Goal: Task Accomplishment & Management: Use online tool/utility

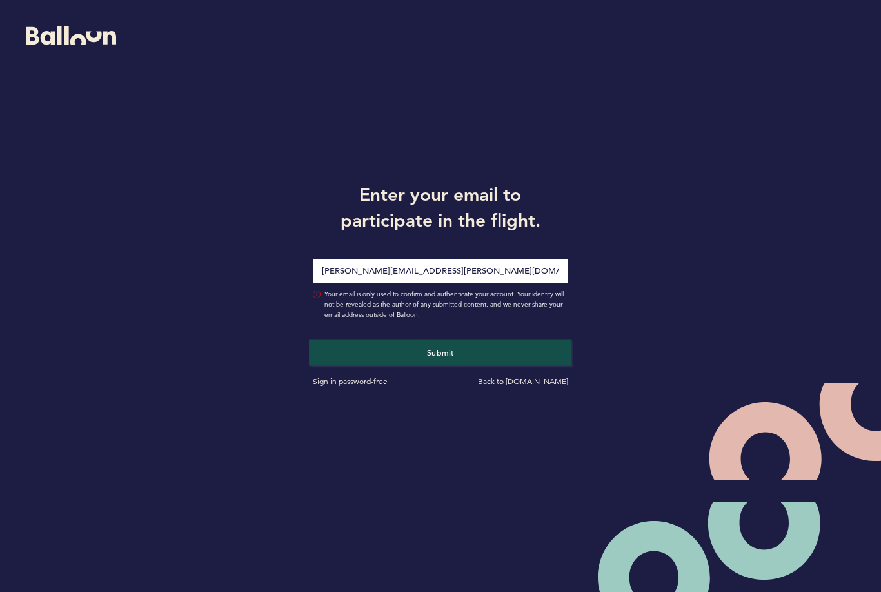
type input "[PERSON_NAME][EMAIL_ADDRESS][PERSON_NAME][DOMAIN_NAME]"
click at [457, 355] on button "Submit" at bounding box center [440, 352] width 263 height 26
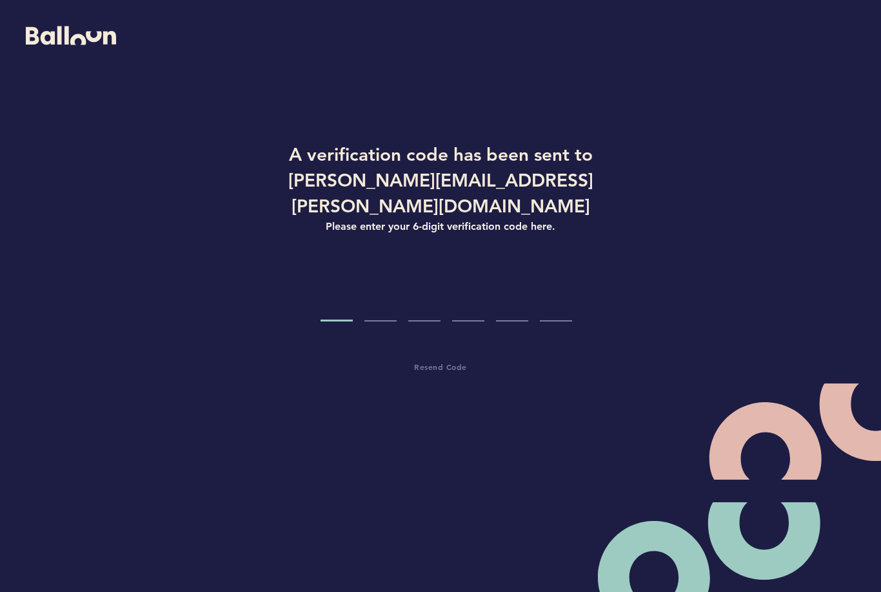
type input "9"
type input "8"
type input "3"
type input "7"
type input "9"
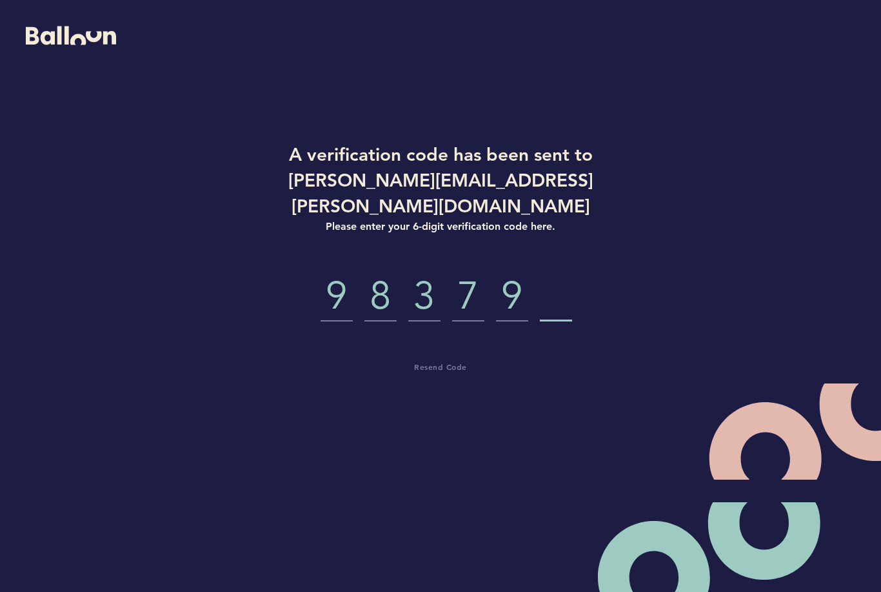
type input "6"
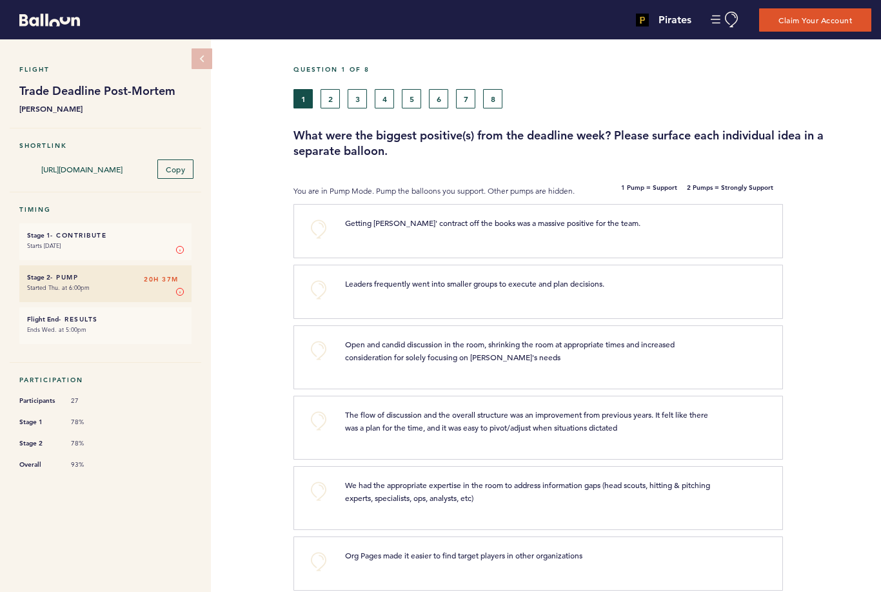
click at [731, 286] on div at bounding box center [749, 283] width 36 height 13
click at [319, 288] on button "+0" at bounding box center [319, 290] width 26 height 26
click at [319, 230] on button "+0" at bounding box center [319, 229] width 26 height 26
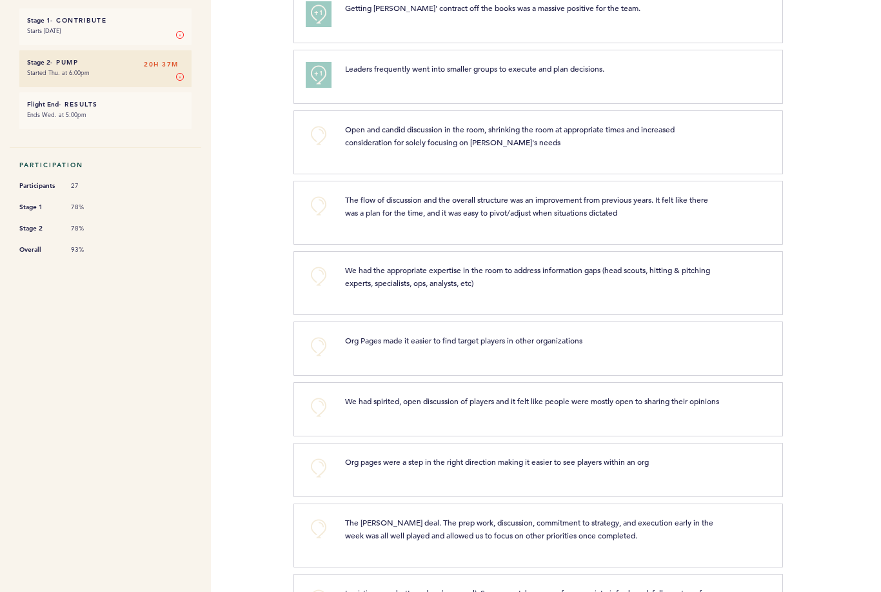
scroll to position [221, 0]
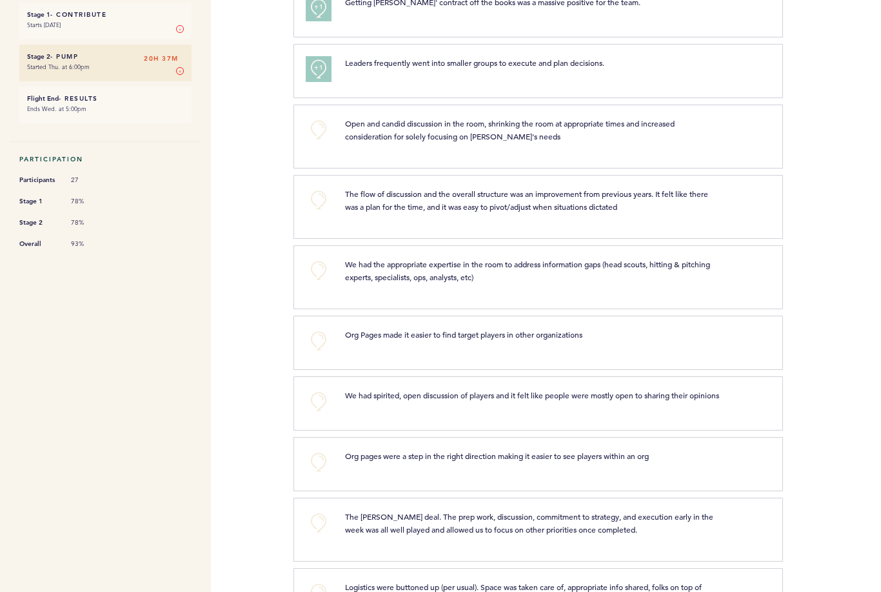
click at [318, 199] on button "+0" at bounding box center [319, 200] width 26 height 26
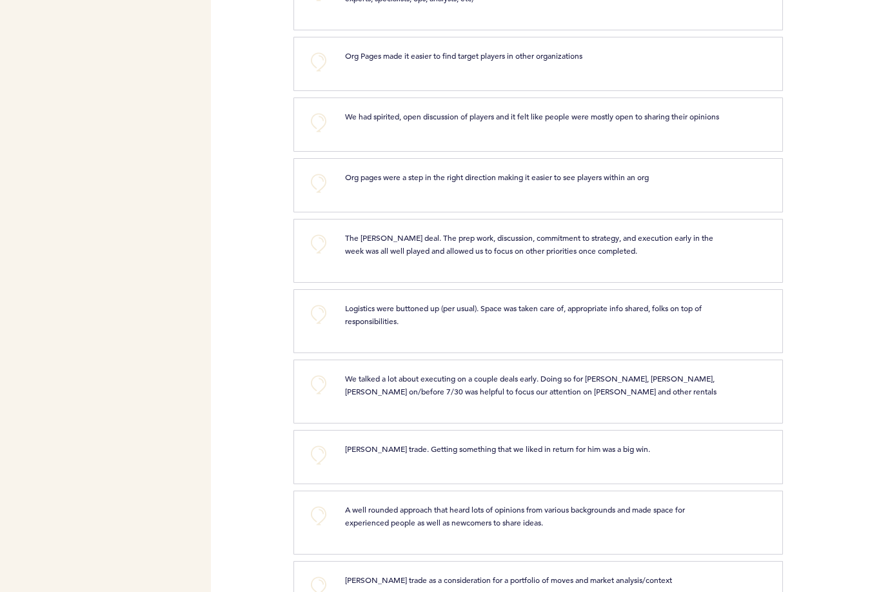
scroll to position [569, 0]
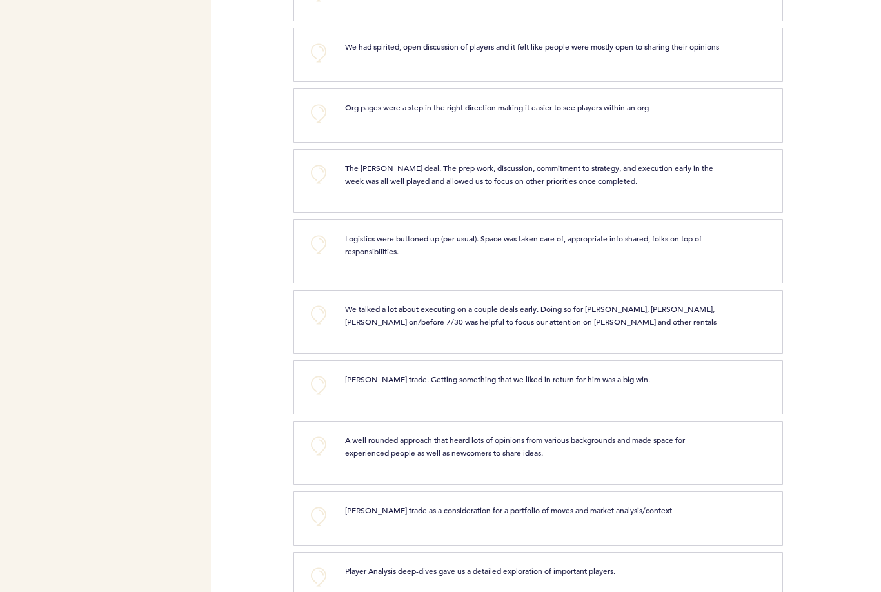
click at [320, 254] on button "+0" at bounding box center [319, 245] width 26 height 26
click at [320, 250] on span "+1" at bounding box center [318, 243] width 9 height 13
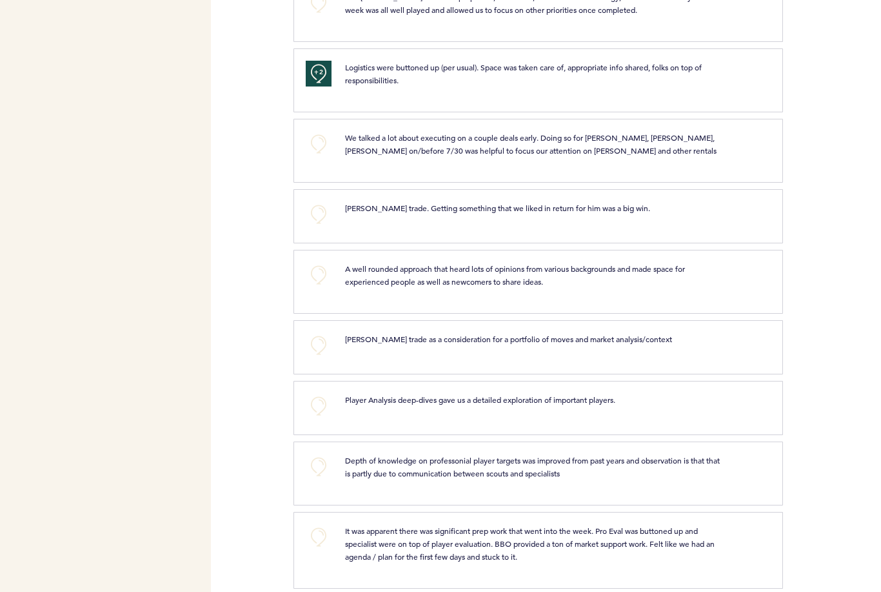
scroll to position [756, 0]
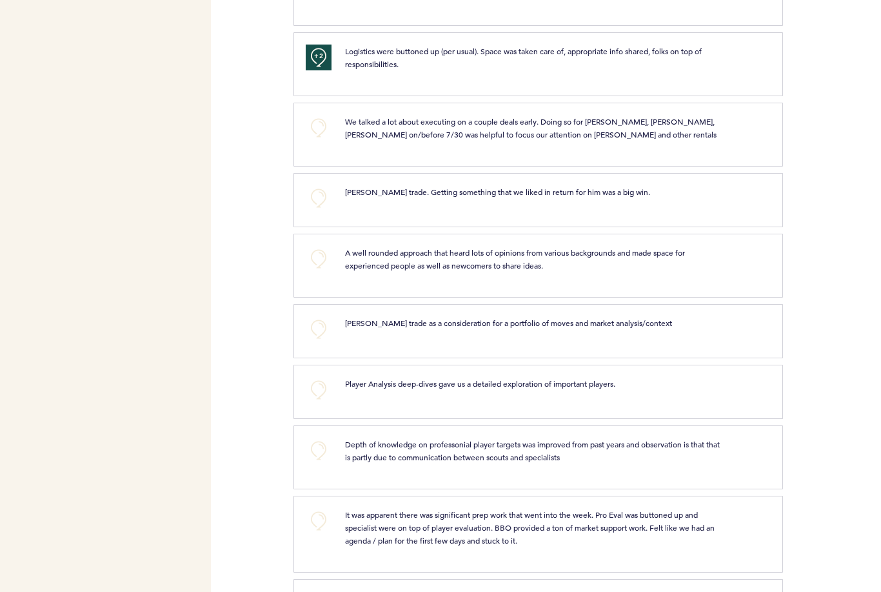
click at [319, 336] on button "+0" at bounding box center [319, 329] width 26 height 26
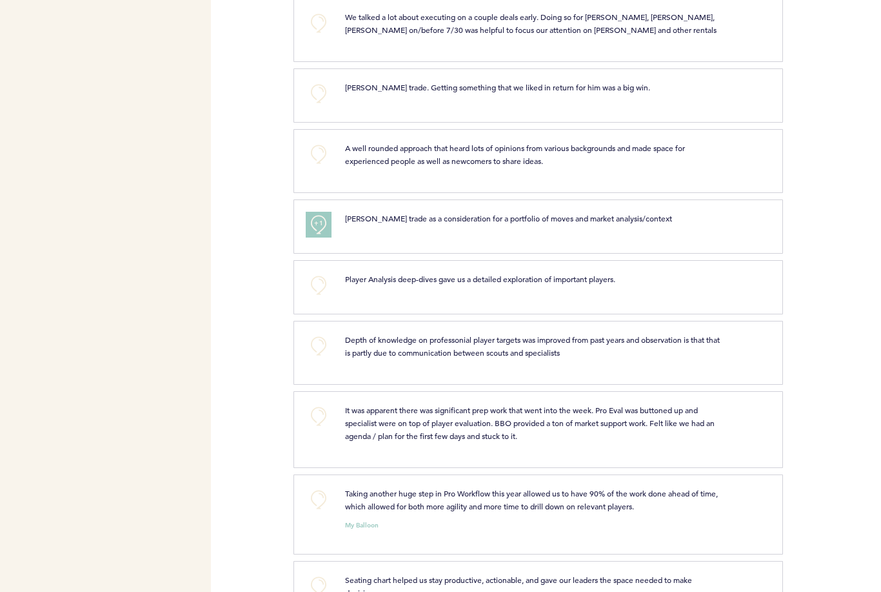
scroll to position [887, 0]
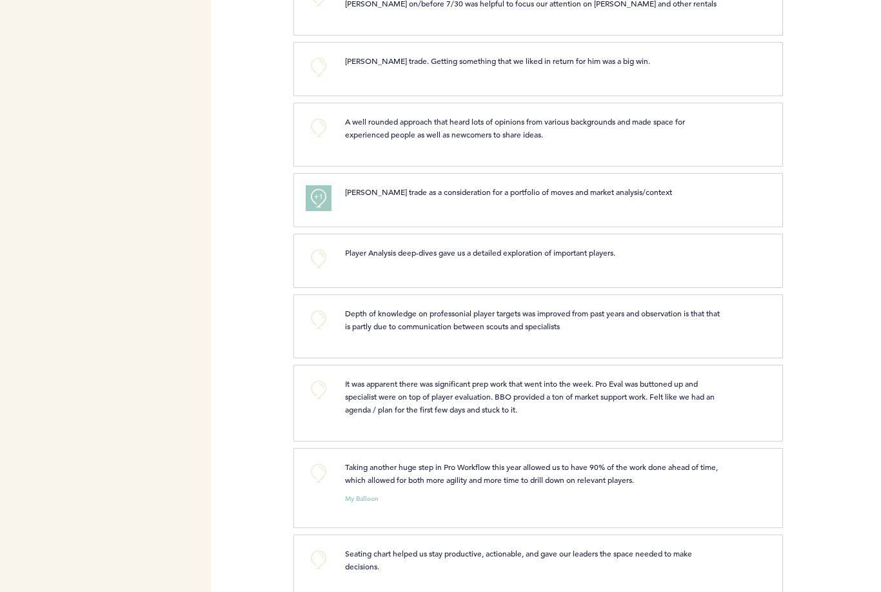
click at [316, 326] on button "+0" at bounding box center [319, 319] width 26 height 26
click at [316, 324] on span "+1" at bounding box center [318, 318] width 9 height 13
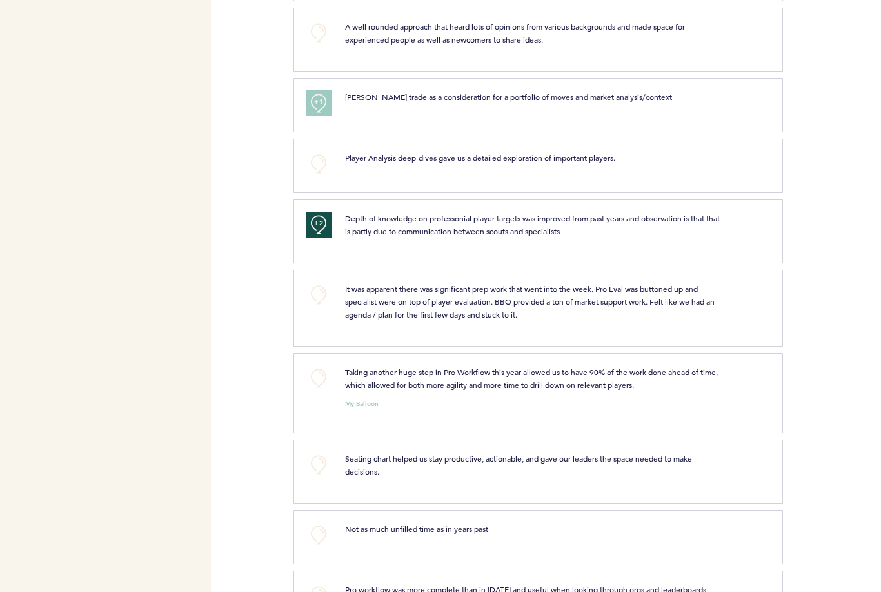
scroll to position [983, 0]
click at [317, 301] on button "+0" at bounding box center [319, 294] width 26 height 26
click at [317, 299] on span "+1" at bounding box center [318, 292] width 9 height 13
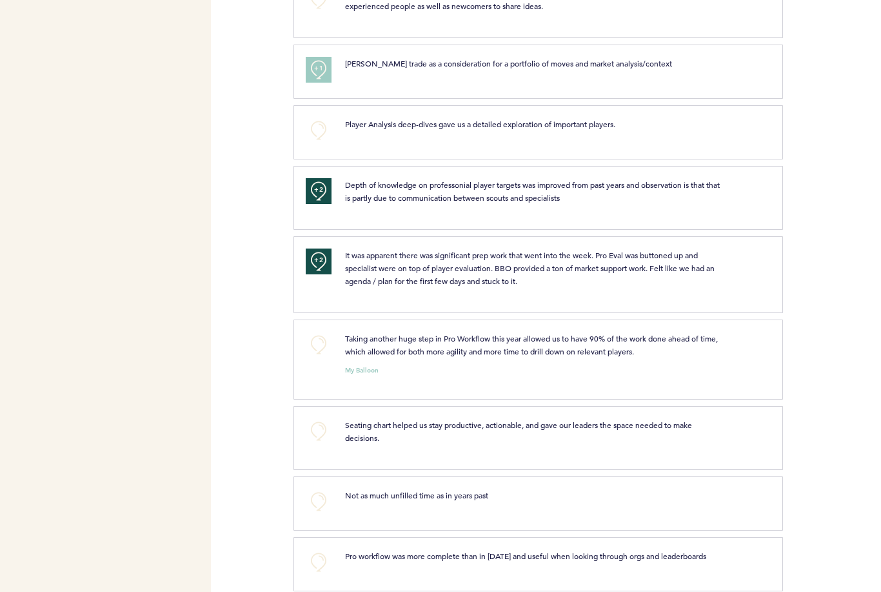
scroll to position [1017, 0]
click at [316, 353] on button "+0" at bounding box center [319, 343] width 26 height 26
click at [316, 348] on span "+1" at bounding box center [318, 341] width 9 height 13
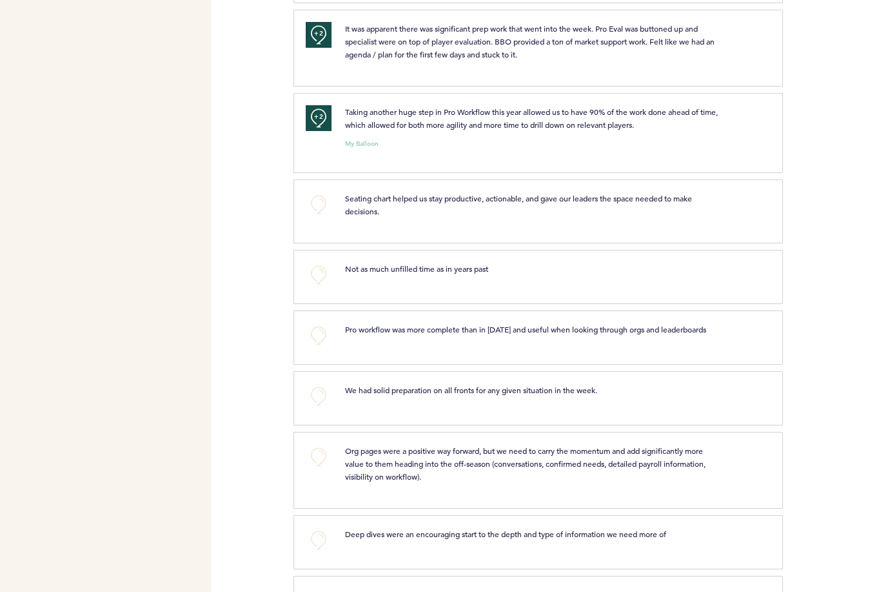
scroll to position [1242, 0]
click at [315, 280] on button "+0" at bounding box center [319, 274] width 26 height 26
click at [317, 339] on button "+0" at bounding box center [319, 335] width 26 height 26
click at [317, 339] on span "+1" at bounding box center [318, 333] width 9 height 13
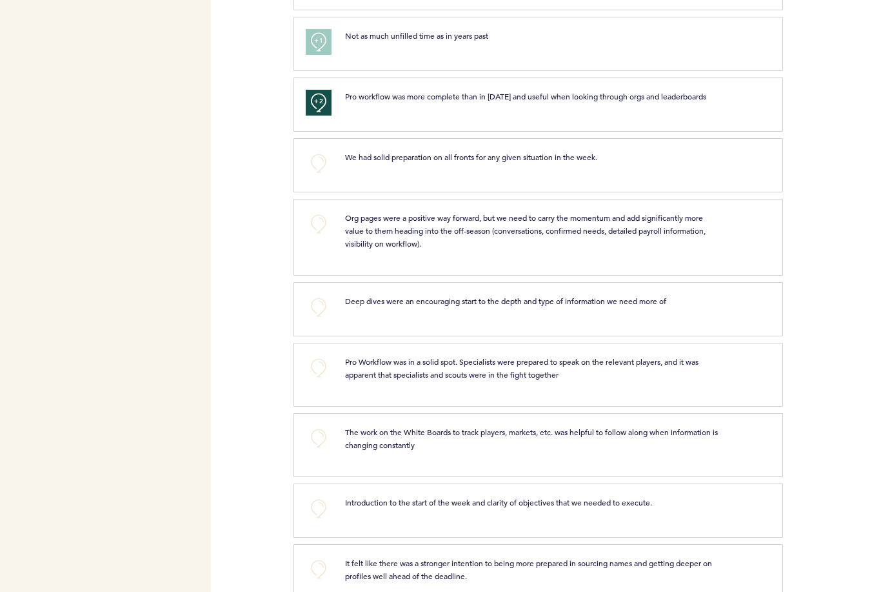
scroll to position [1527, 0]
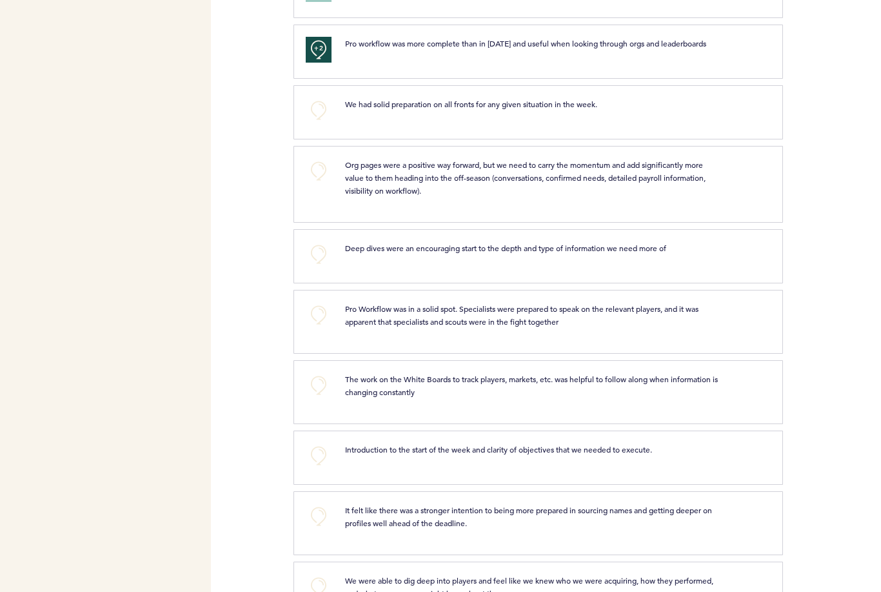
click at [314, 323] on button "+0" at bounding box center [319, 315] width 26 height 26
click at [314, 320] on span "+1" at bounding box center [318, 313] width 9 height 13
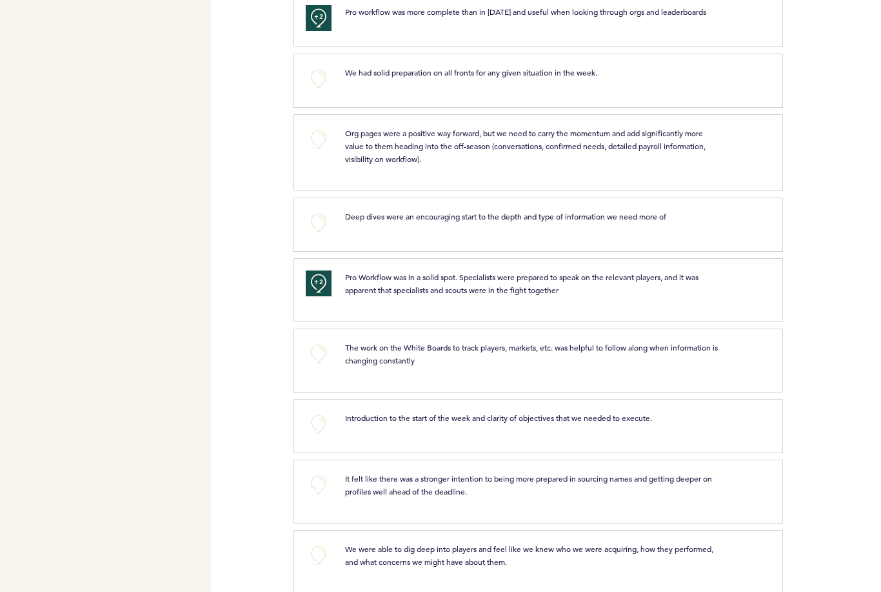
click at [317, 363] on button "+0" at bounding box center [319, 354] width 26 height 26
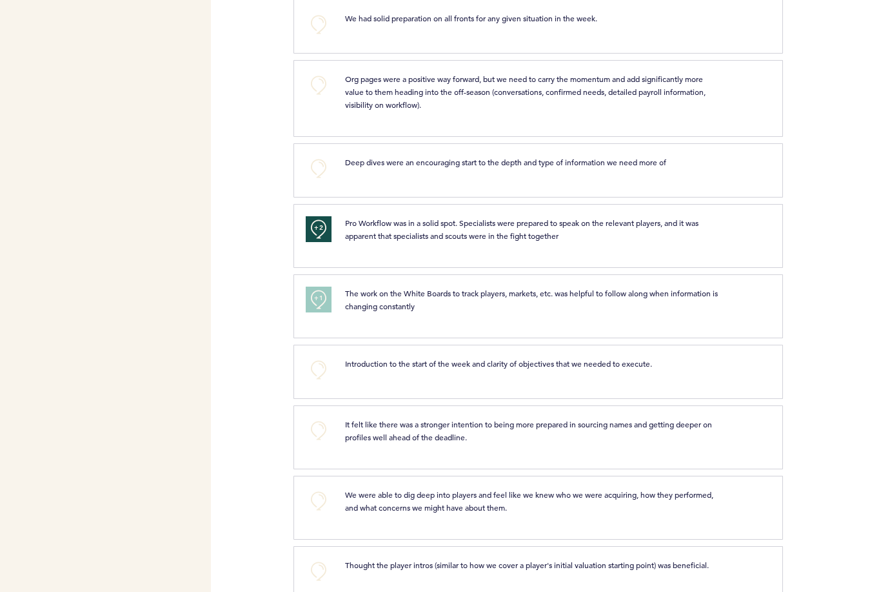
scroll to position [1615, 0]
click at [317, 374] on button "+0" at bounding box center [319, 368] width 26 height 26
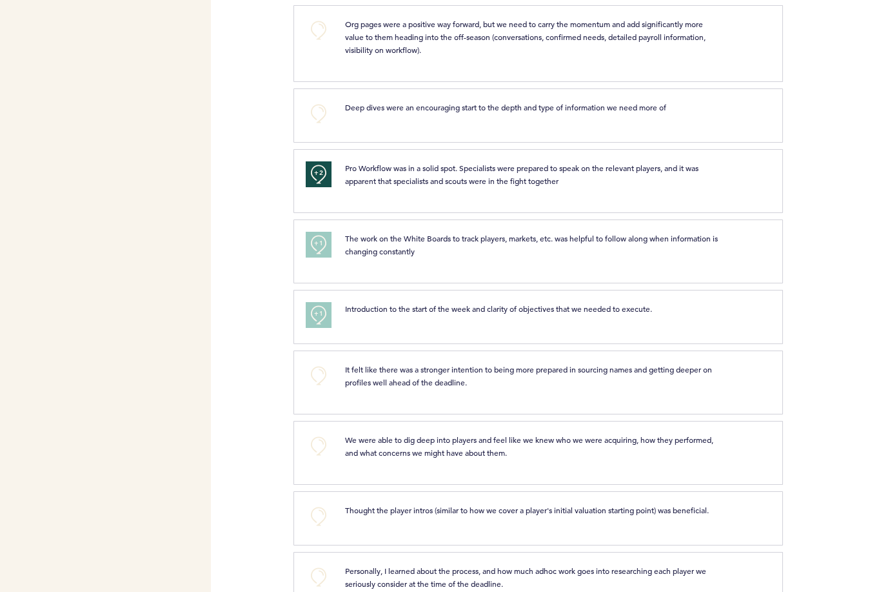
click at [315, 381] on button "+0" at bounding box center [319, 376] width 26 height 26
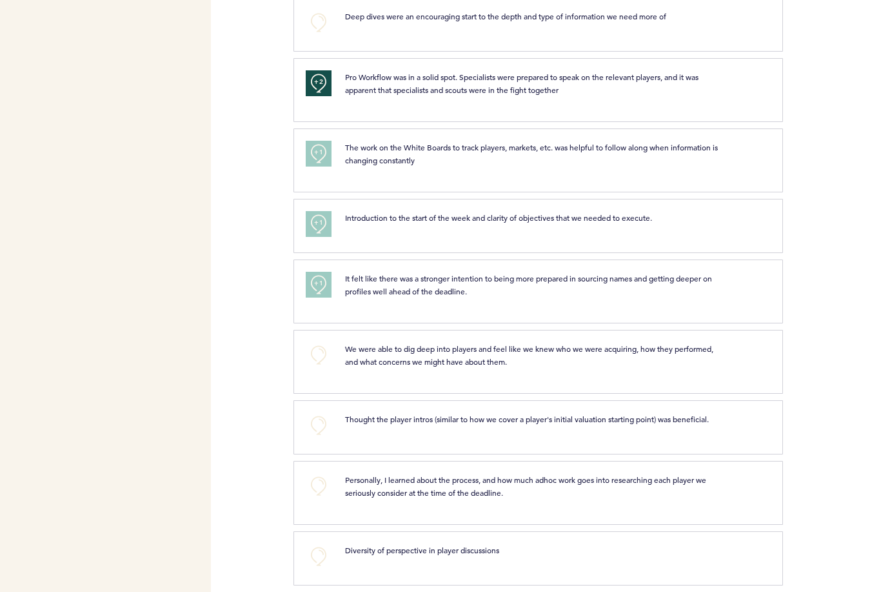
scroll to position [1760, 0]
click at [317, 437] on button "+0" at bounding box center [319, 425] width 26 height 26
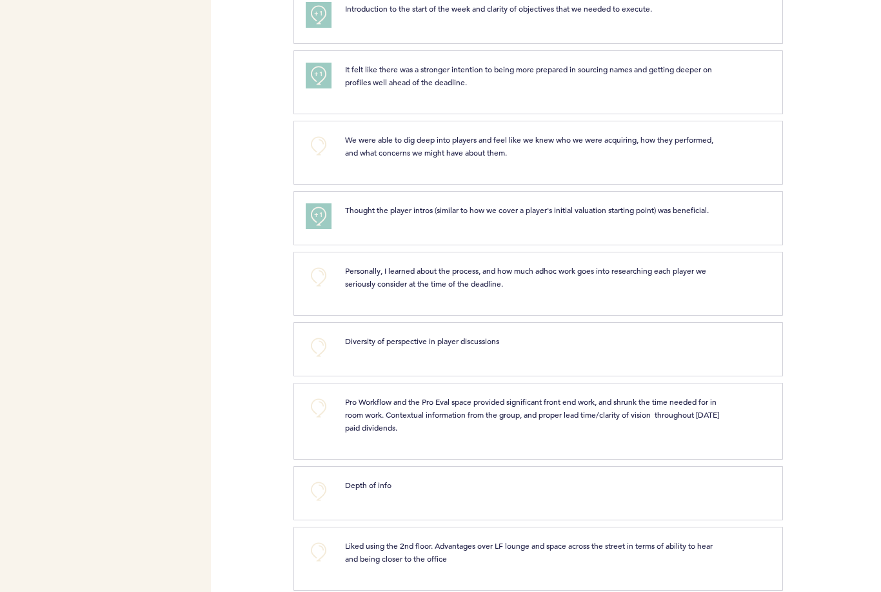
scroll to position [1971, 0]
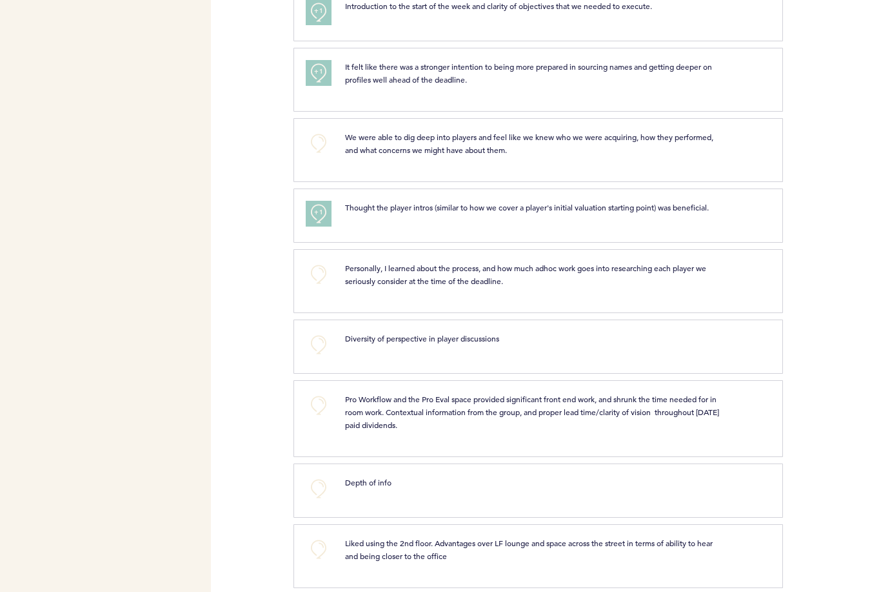
click at [320, 409] on button "+0" at bounding box center [319, 405] width 26 height 26
click at [320, 409] on span "+1" at bounding box center [318, 403] width 9 height 13
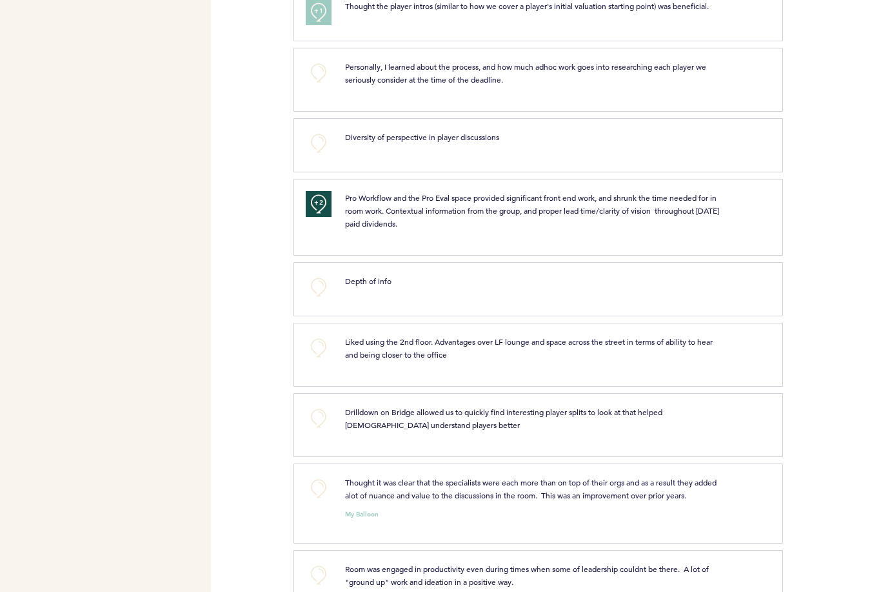
scroll to position [2176, 0]
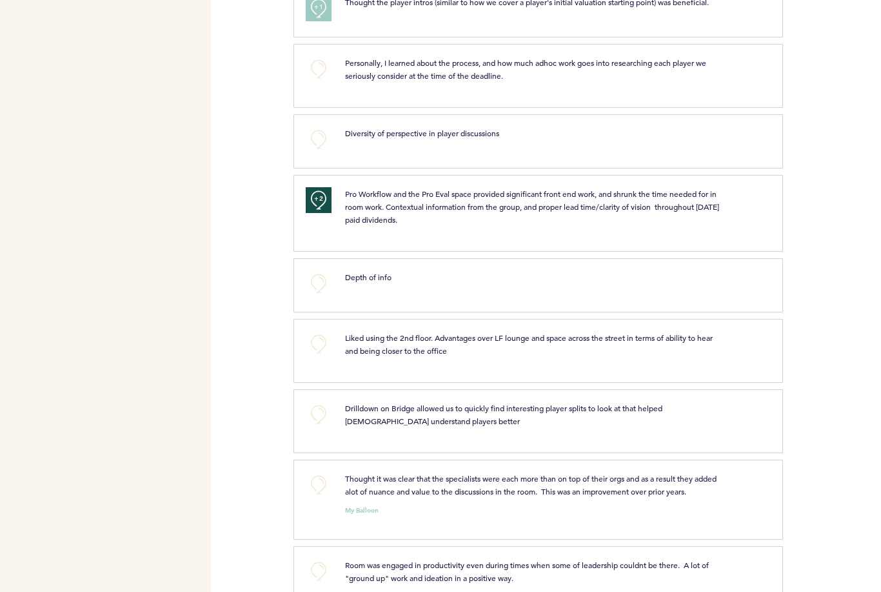
click at [319, 352] on button "+0" at bounding box center [319, 344] width 26 height 26
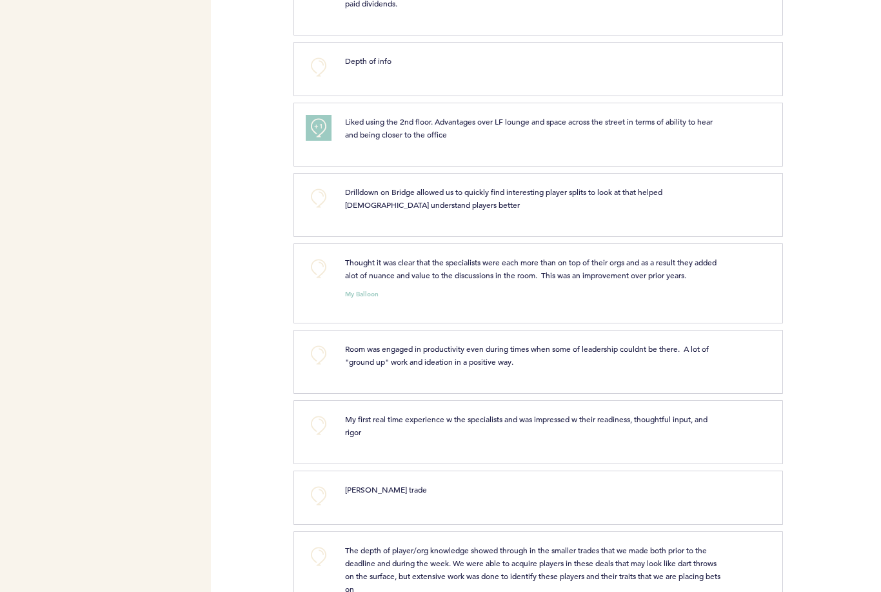
scroll to position [2414, 0]
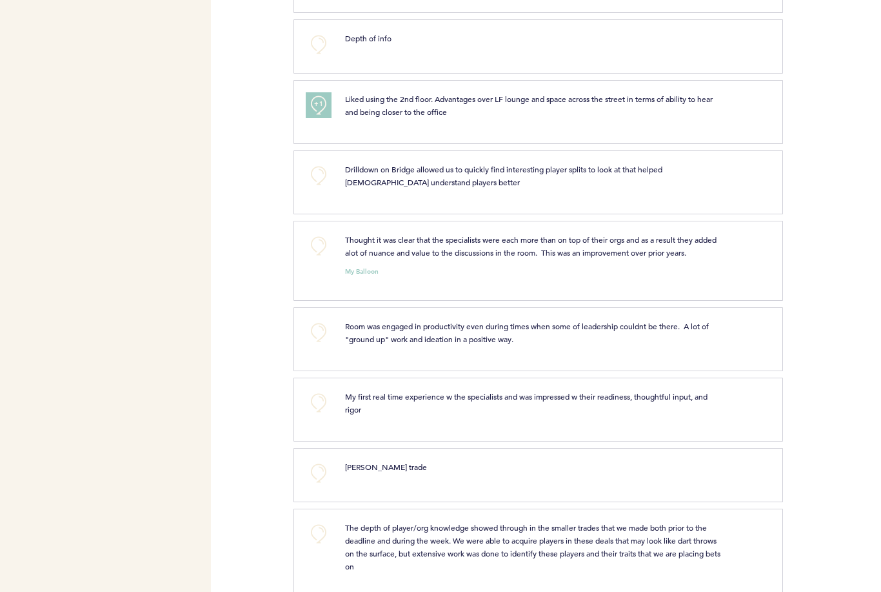
click at [316, 254] on button "+0" at bounding box center [319, 246] width 26 height 26
click at [316, 251] on span "+1" at bounding box center [318, 244] width 9 height 13
click at [321, 411] on button "+0" at bounding box center [319, 403] width 26 height 26
click at [321, 408] on span "+1" at bounding box center [318, 401] width 9 height 13
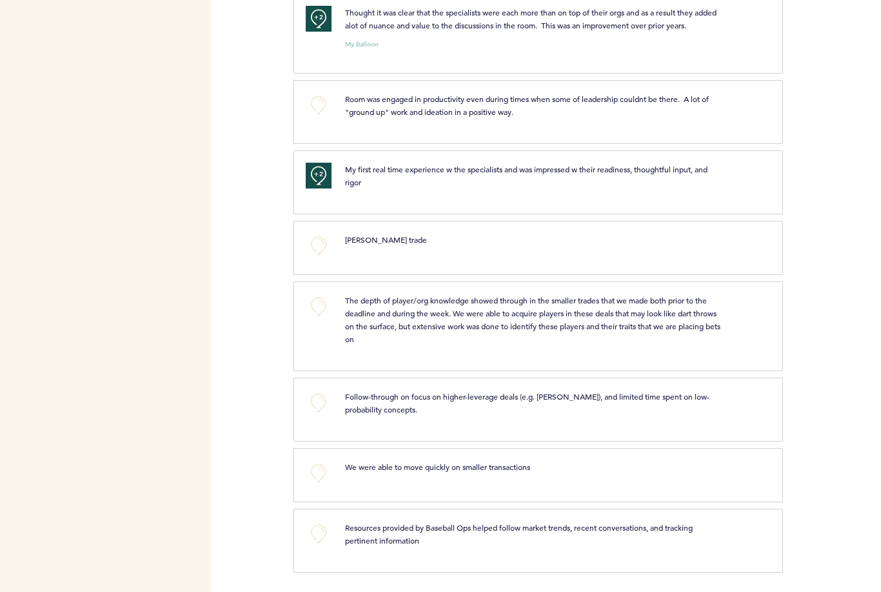
scroll to position [2650, 0]
click at [317, 535] on button "+0" at bounding box center [319, 534] width 26 height 26
click at [317, 535] on span "+1" at bounding box center [318, 532] width 9 height 13
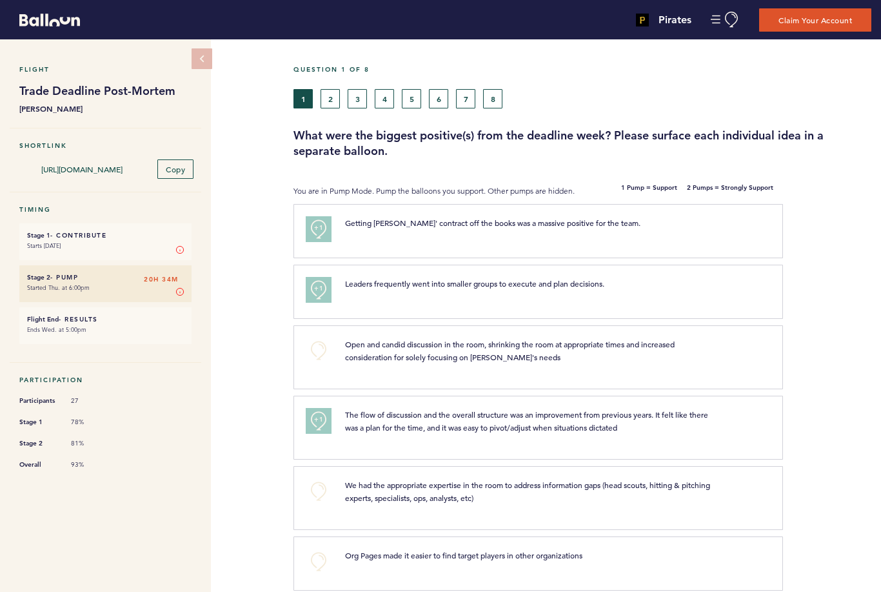
scroll to position [0, 0]
click at [328, 103] on button "2" at bounding box center [330, 98] width 19 height 19
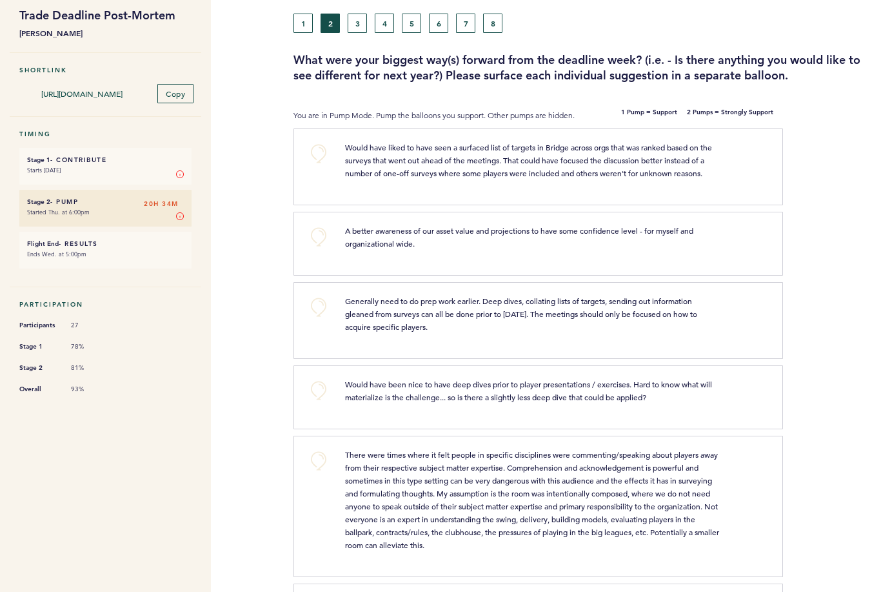
scroll to position [79, 0]
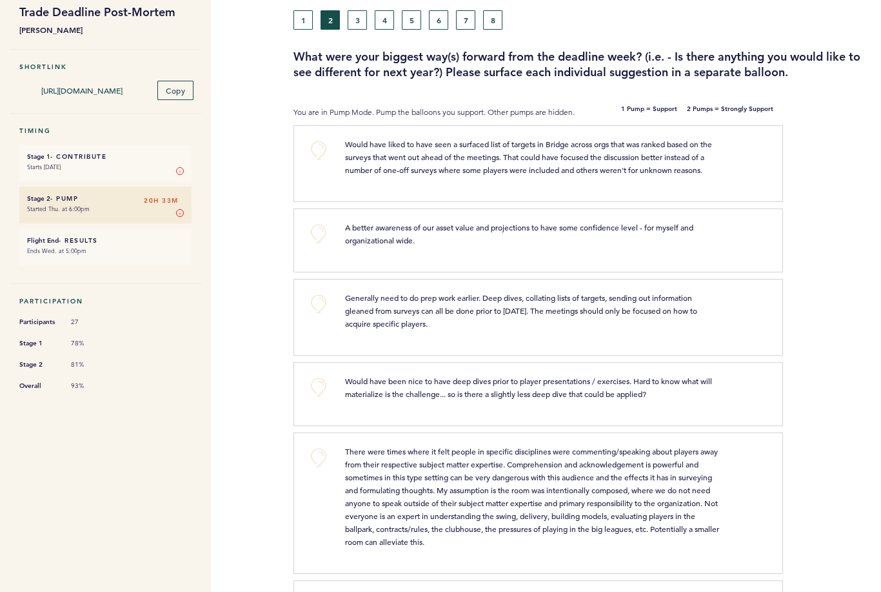
click at [316, 457] on button "+0" at bounding box center [319, 457] width 26 height 26
click at [316, 457] on span "+1" at bounding box center [318, 456] width 9 height 13
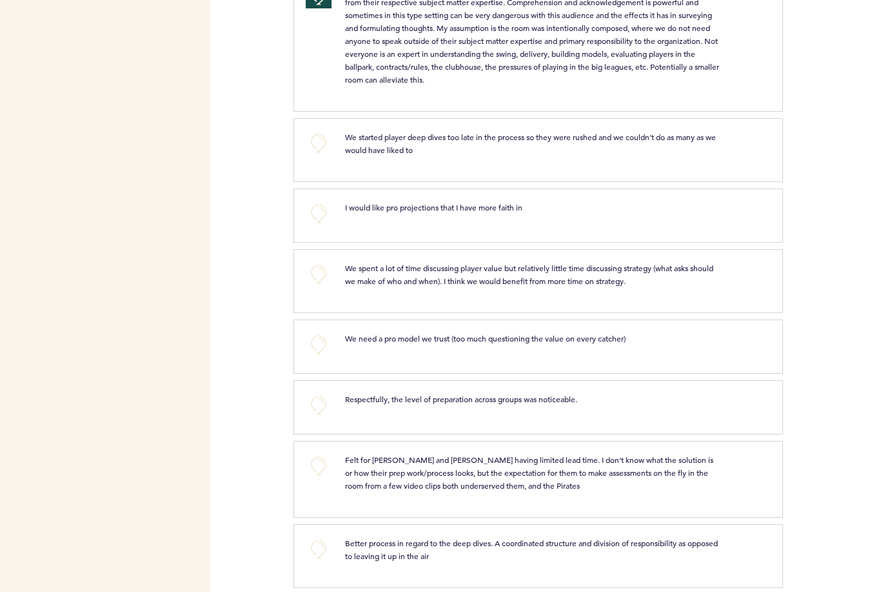
scroll to position [542, 0]
click at [317, 208] on button "+0" at bounding box center [319, 212] width 26 height 26
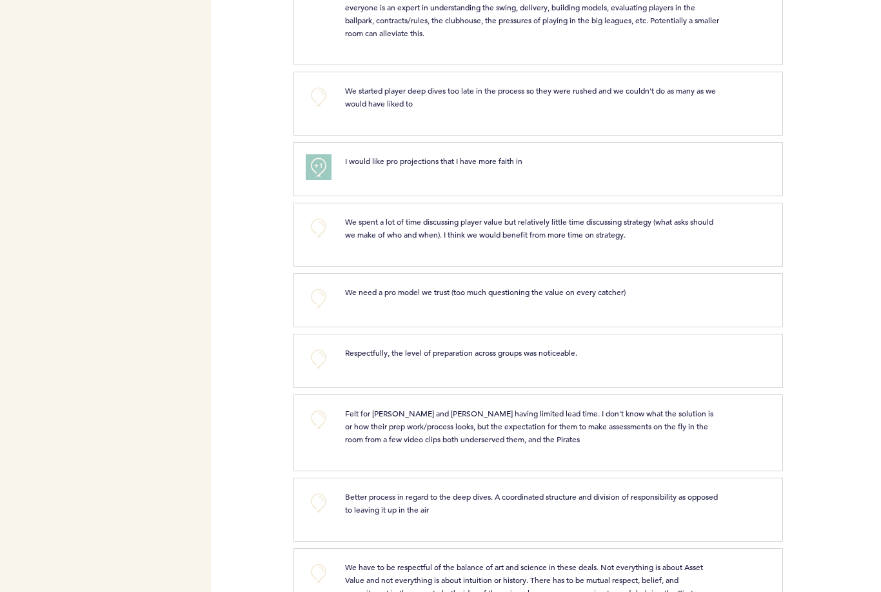
scroll to position [658, 0]
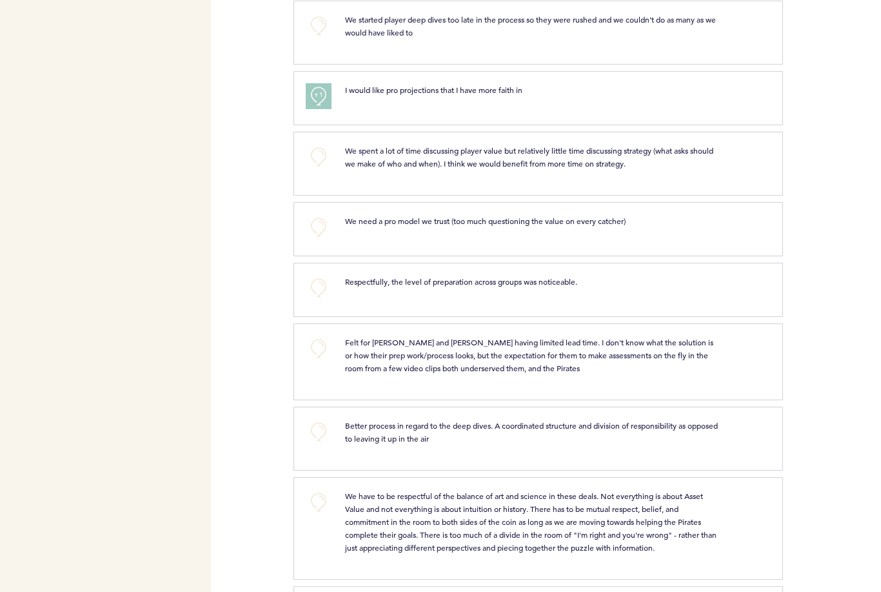
click at [321, 225] on button "+0" at bounding box center [319, 227] width 26 height 26
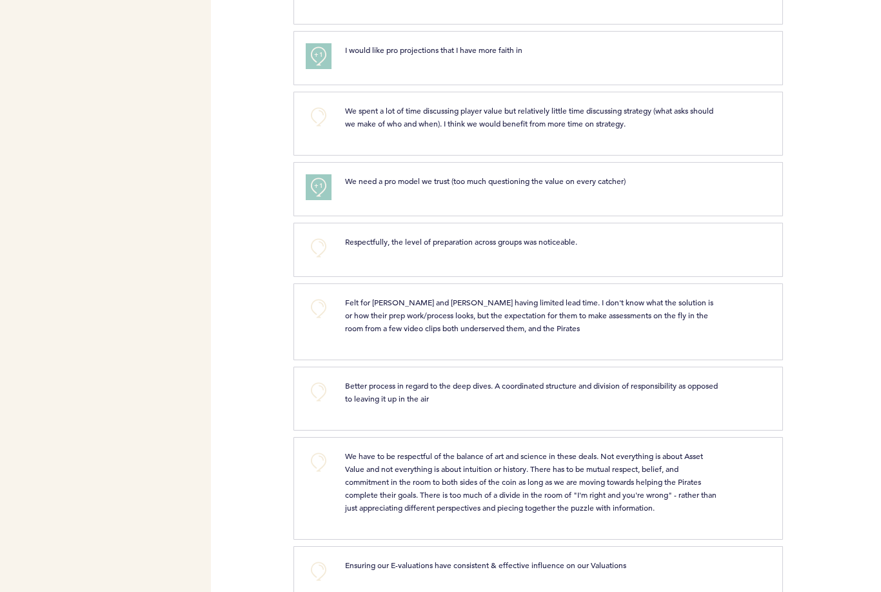
scroll to position [711, 0]
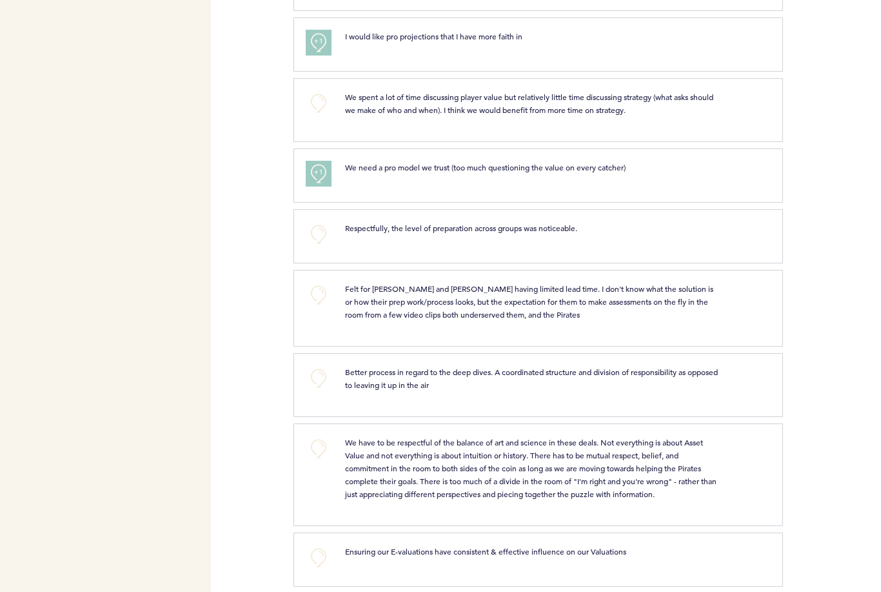
click at [317, 292] on button "+0" at bounding box center [319, 295] width 26 height 26
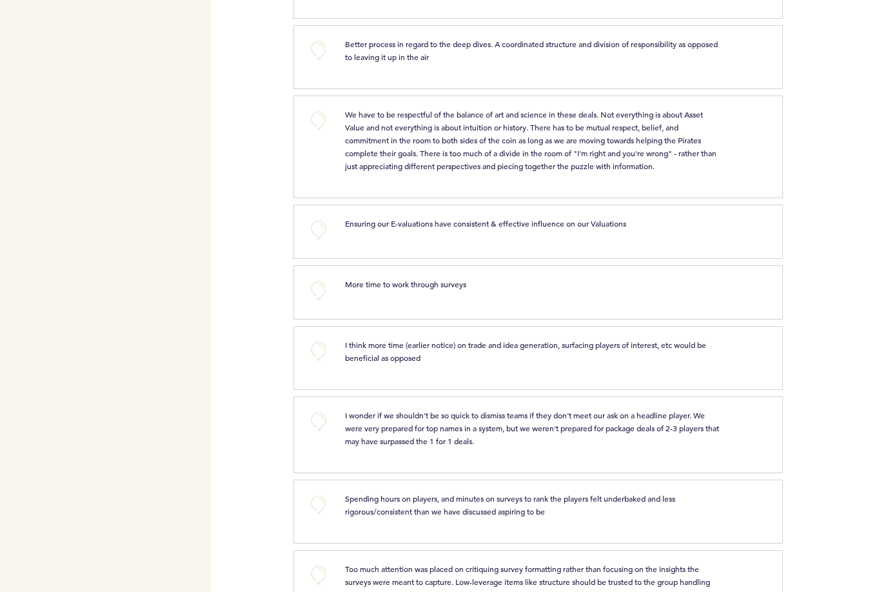
scroll to position [1098, 0]
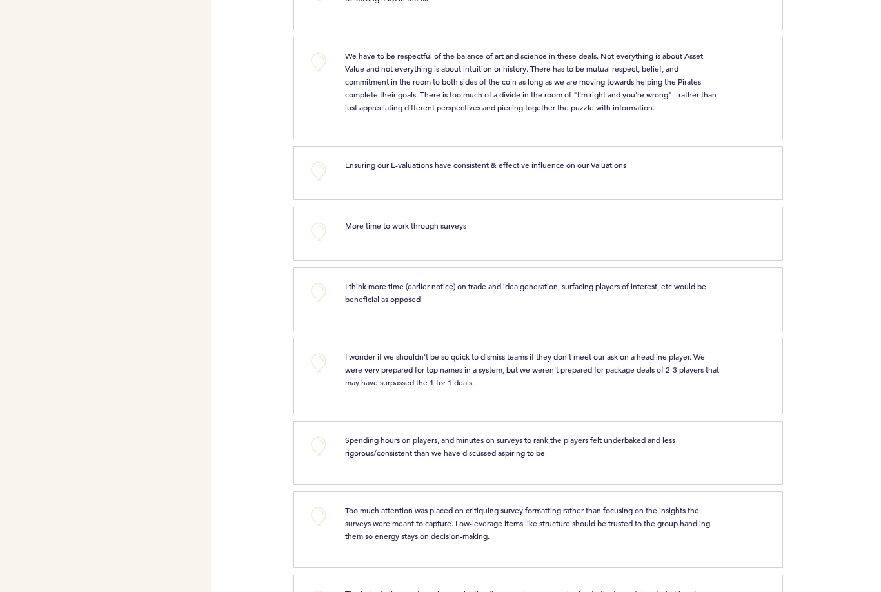
click at [317, 61] on button "+0" at bounding box center [319, 62] width 26 height 26
click at [317, 61] on span "+1" at bounding box center [318, 60] width 9 height 13
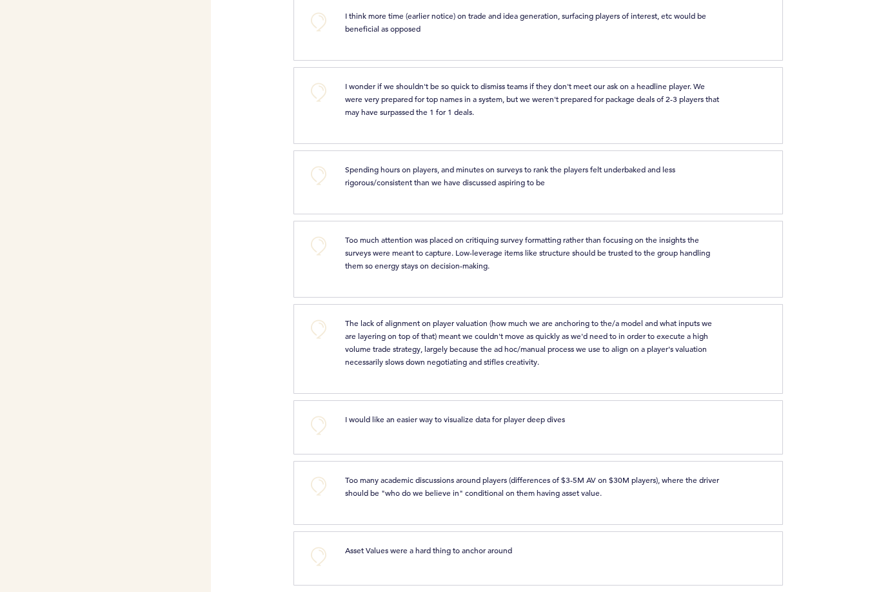
scroll to position [1387, 0]
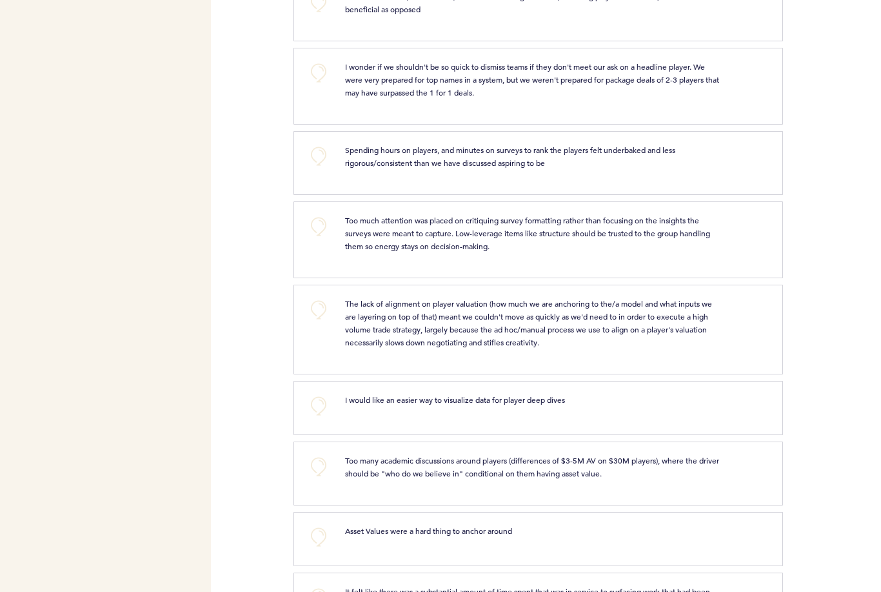
click at [319, 223] on button "+0" at bounding box center [319, 227] width 26 height 26
click at [319, 223] on span "+1" at bounding box center [318, 225] width 9 height 13
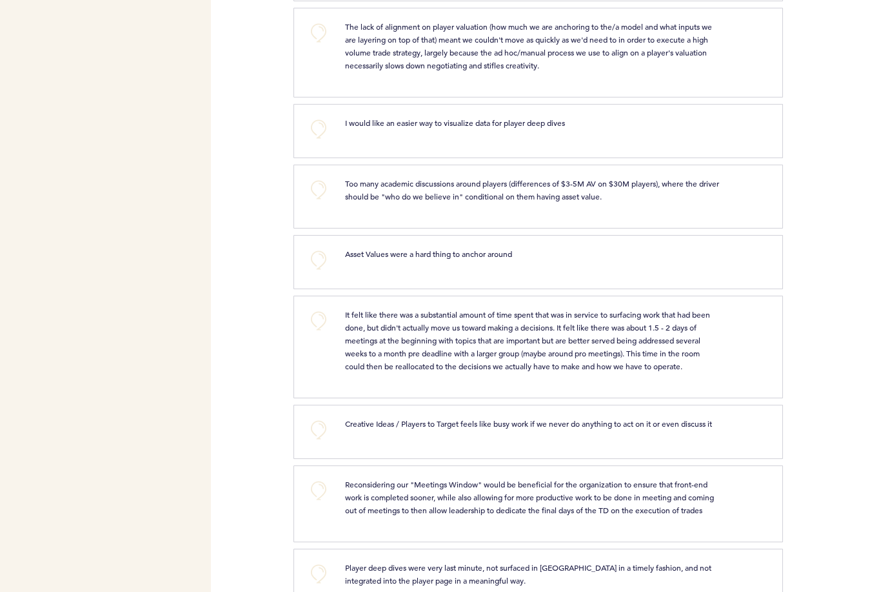
scroll to position [1720, 0]
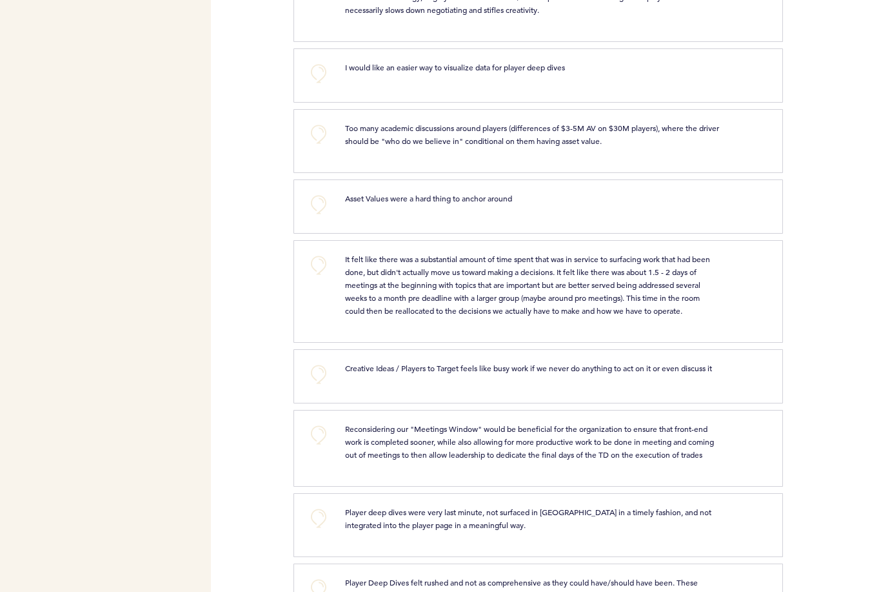
click at [315, 132] on button "+0" at bounding box center [319, 134] width 26 height 26
click at [315, 132] on span "+1" at bounding box center [318, 132] width 9 height 13
click at [318, 203] on button "+0" at bounding box center [319, 205] width 26 height 26
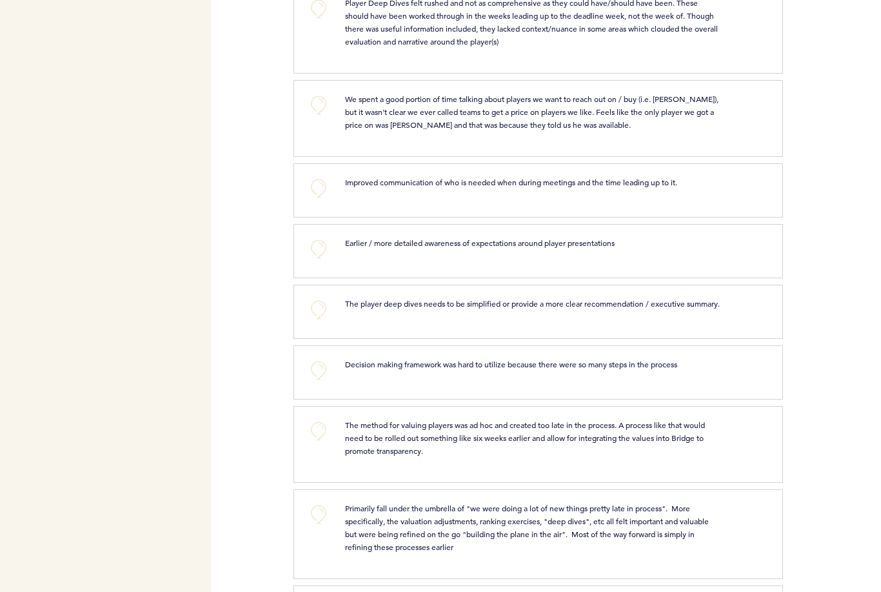
scroll to position [2300, 0]
click at [321, 308] on button "+0" at bounding box center [319, 308] width 26 height 26
click at [321, 308] on span "+1" at bounding box center [318, 307] width 9 height 13
click at [325, 372] on button "+0" at bounding box center [319, 369] width 26 height 26
click at [325, 372] on button "+1" at bounding box center [319, 369] width 26 height 26
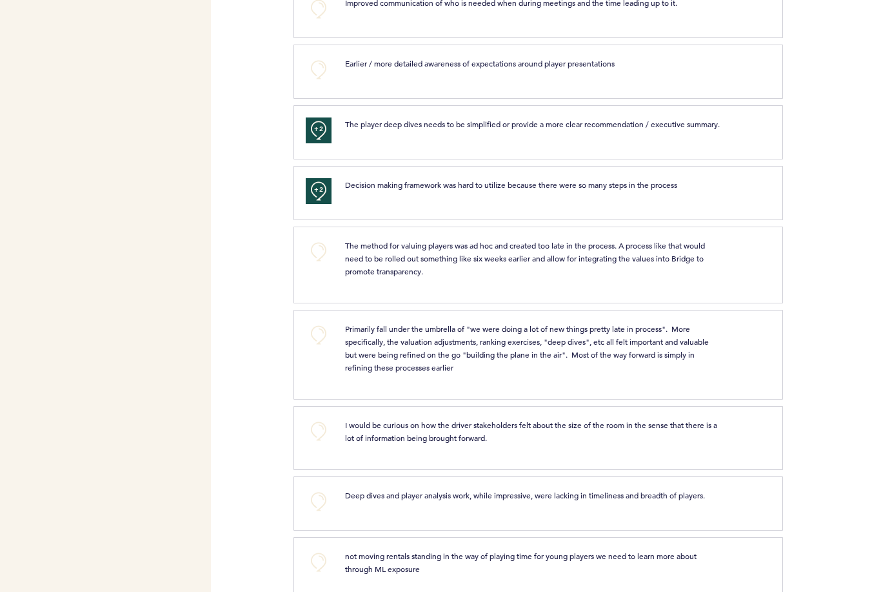
scroll to position [2484, 0]
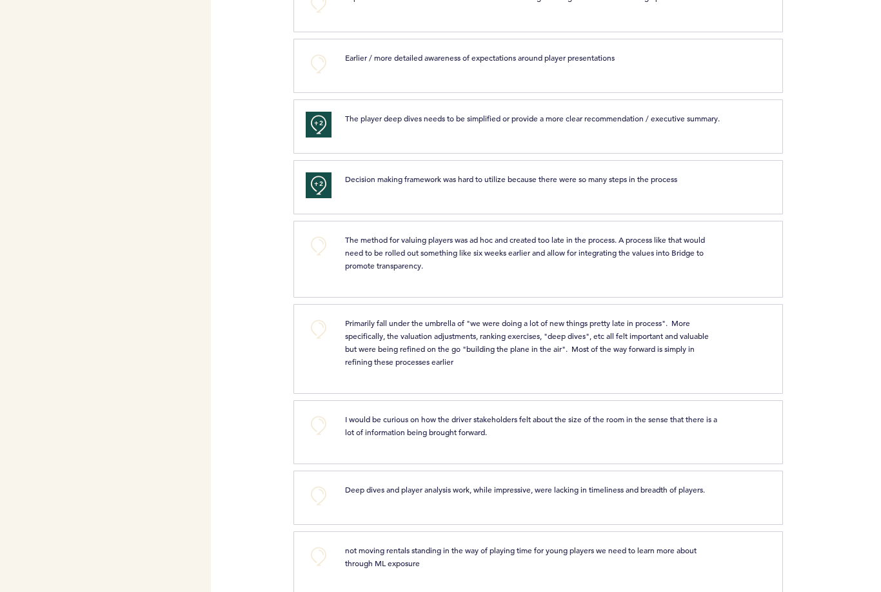
click at [322, 338] on button "+0" at bounding box center [319, 329] width 26 height 26
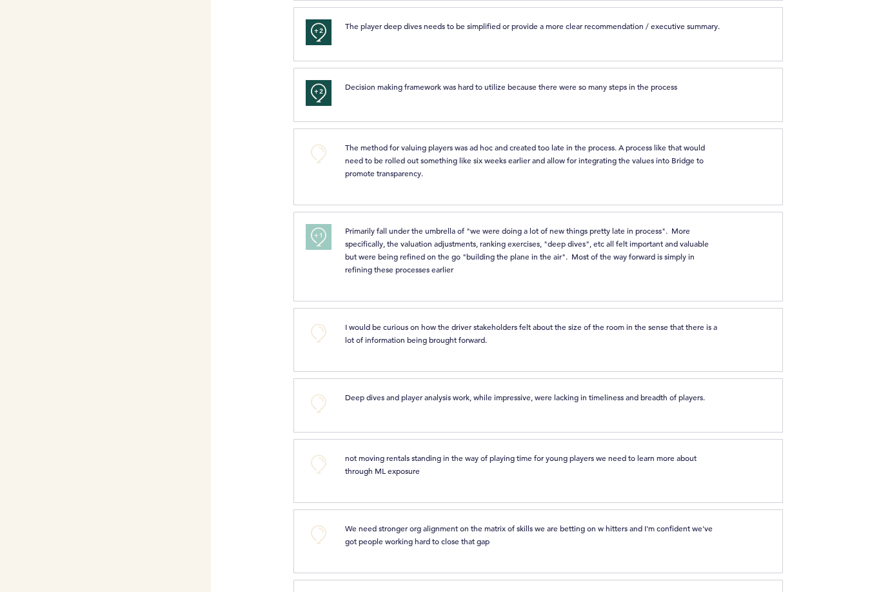
scroll to position [2612, 0]
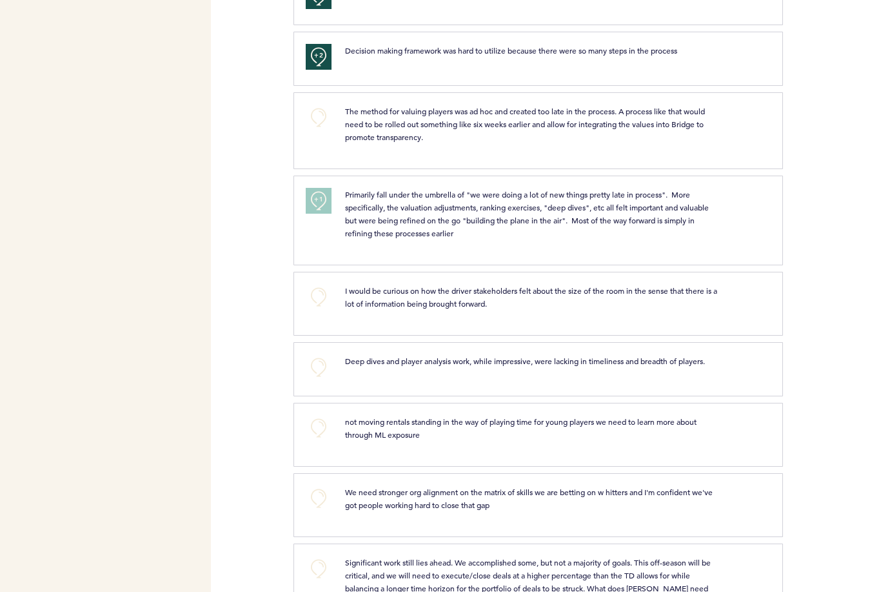
click at [322, 375] on button "+0" at bounding box center [319, 367] width 26 height 26
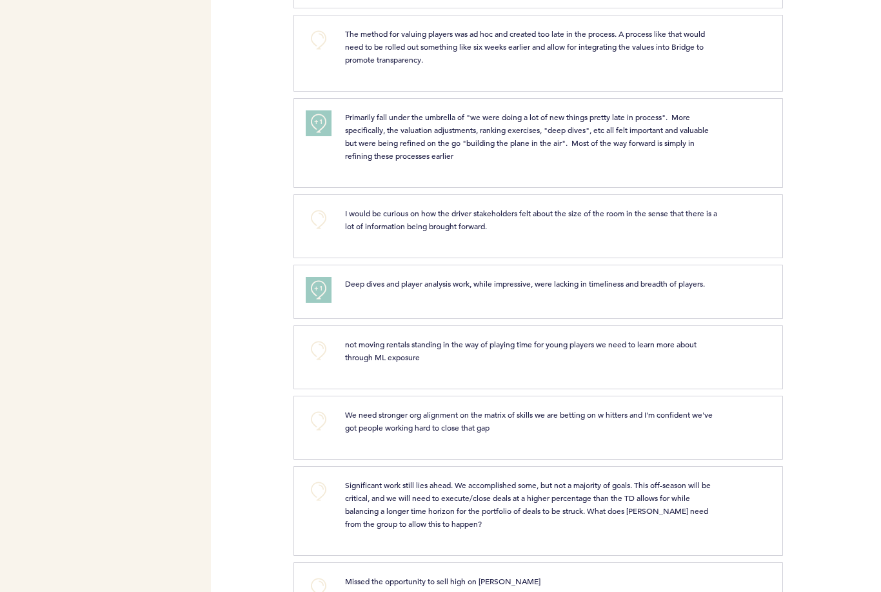
scroll to position [2692, 0]
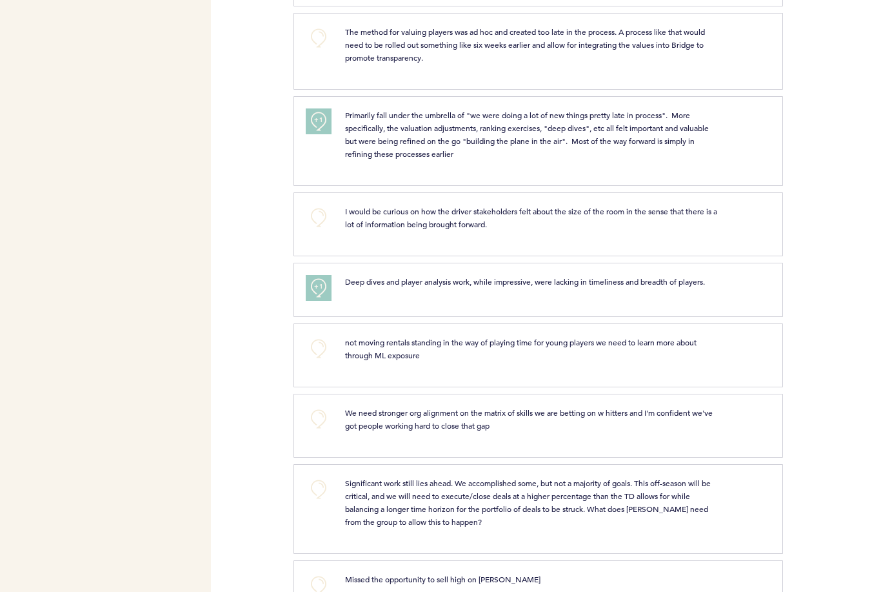
click at [316, 421] on button "+0" at bounding box center [319, 419] width 26 height 26
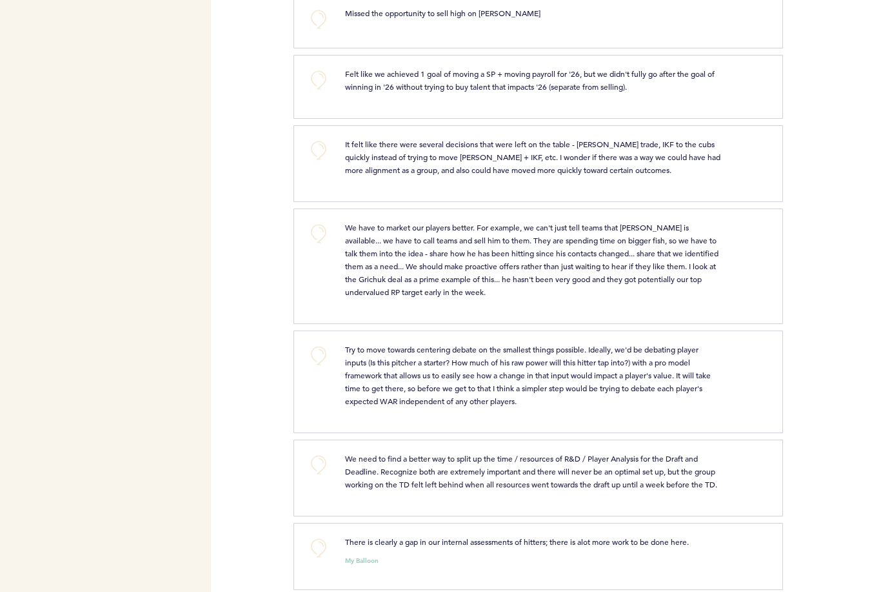
scroll to position [3260, 0]
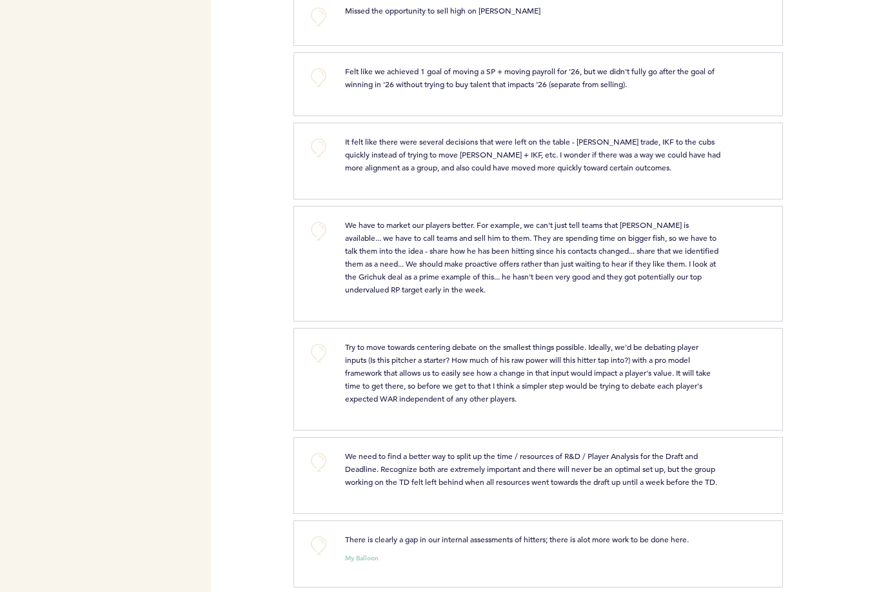
click at [322, 470] on button "+0" at bounding box center [319, 462] width 26 height 26
click at [322, 467] on span "+1" at bounding box center [318, 460] width 9 height 13
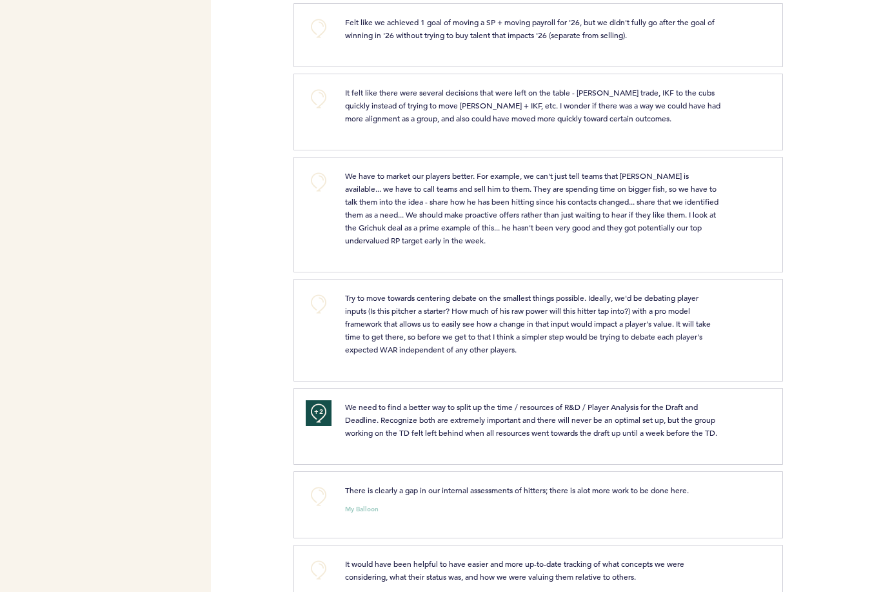
scroll to position [3340, 0]
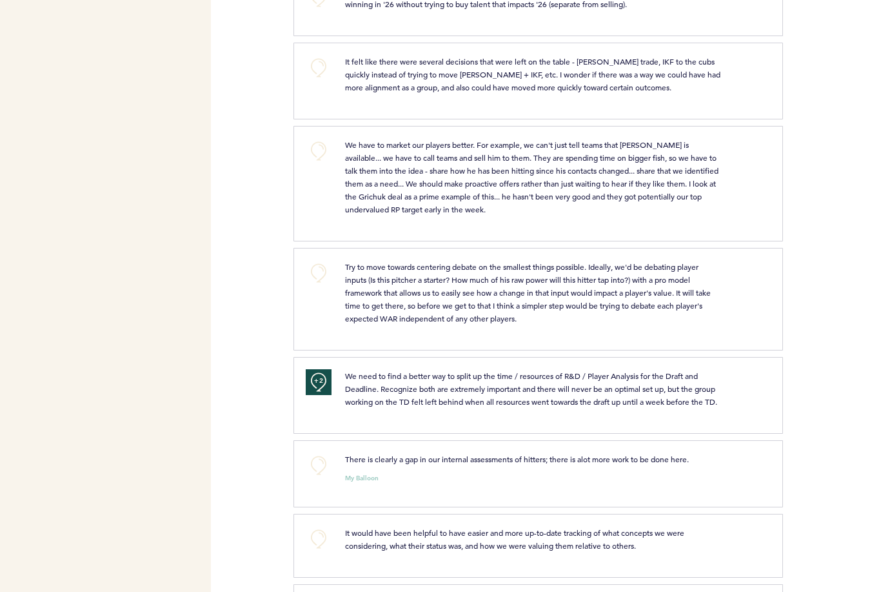
click at [316, 478] on button "+0" at bounding box center [319, 465] width 26 height 26
click at [316, 470] on span "+1" at bounding box center [318, 463] width 9 height 13
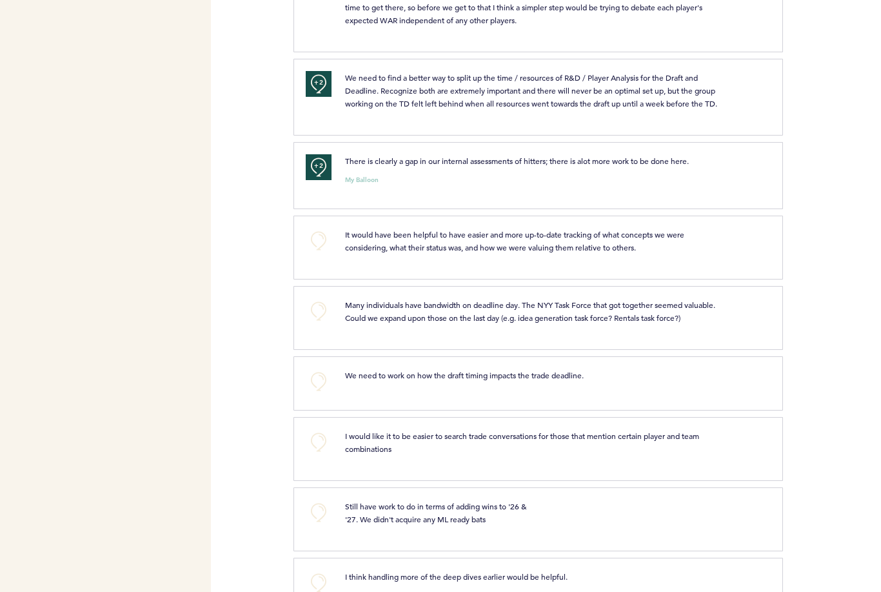
scroll to position [3641, 0]
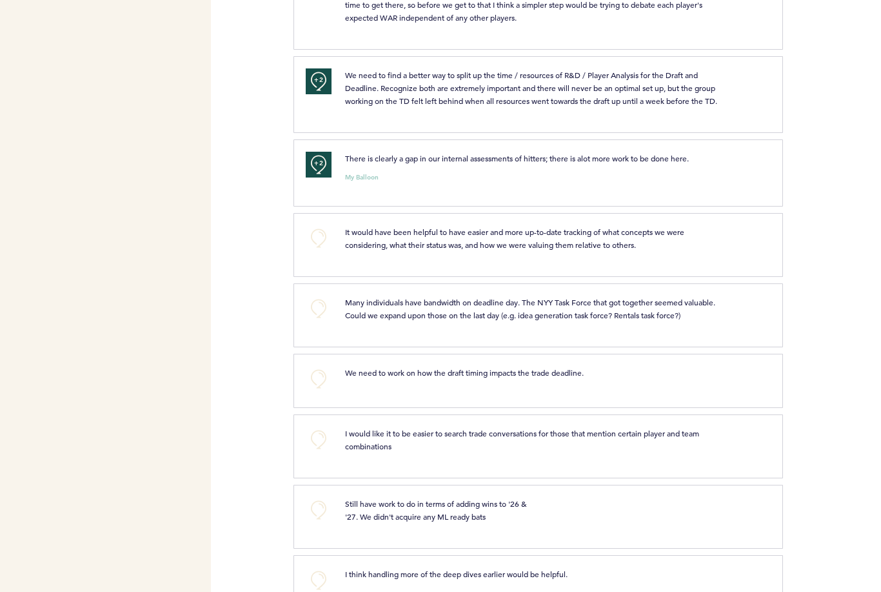
click at [324, 392] on button "+0" at bounding box center [319, 379] width 26 height 26
click at [324, 392] on button "+1" at bounding box center [319, 379] width 26 height 26
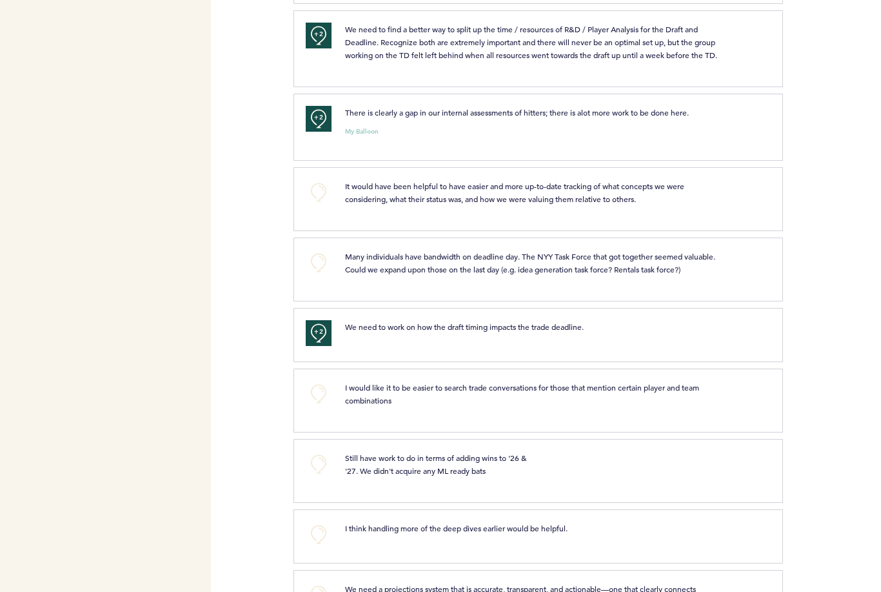
scroll to position [3691, 0]
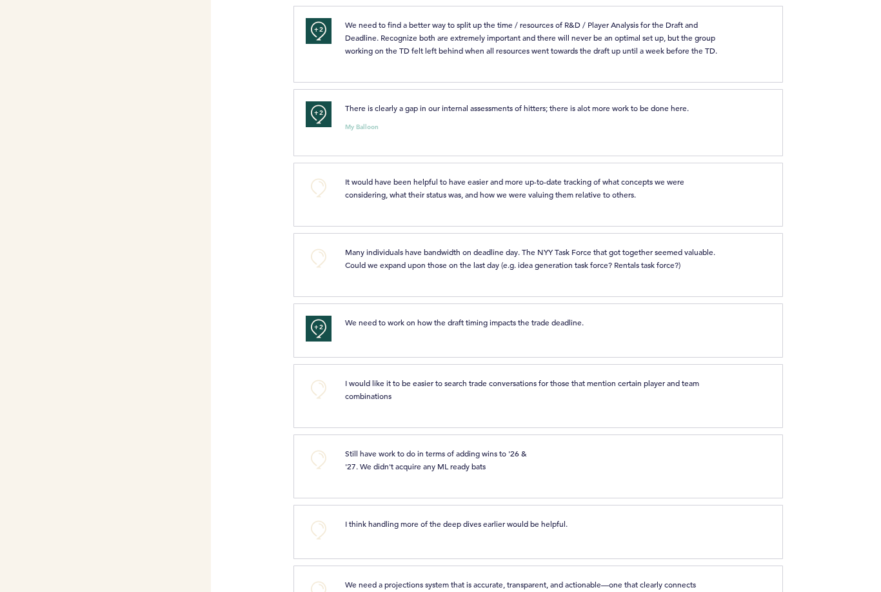
click at [318, 402] on button "+0" at bounding box center [319, 389] width 26 height 26
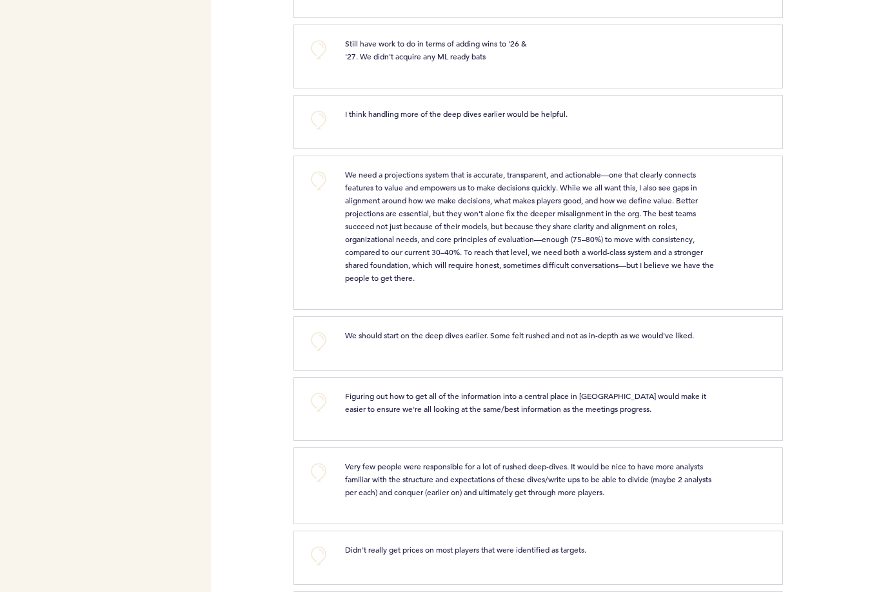
scroll to position [4137, 0]
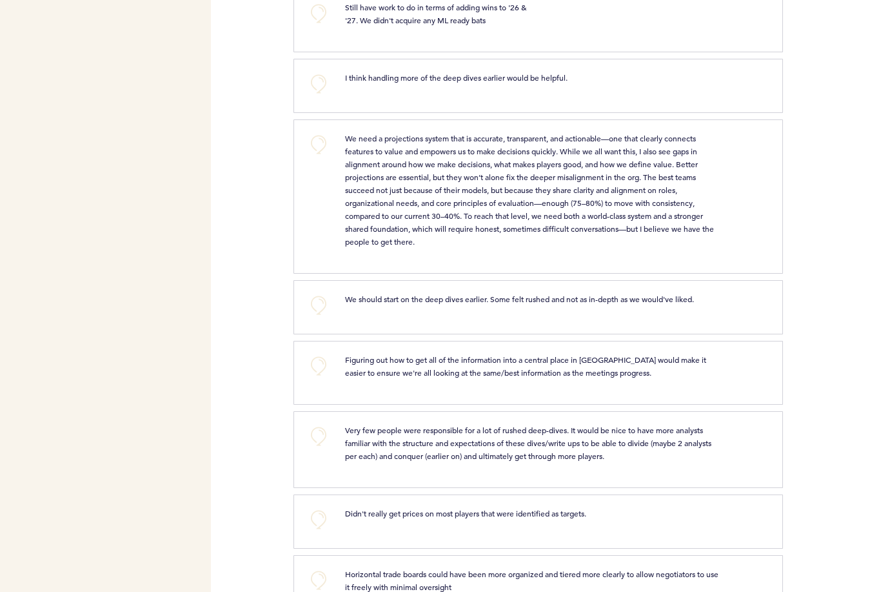
click at [322, 157] on button "+0" at bounding box center [319, 145] width 26 height 26
click at [322, 150] on span "+1" at bounding box center [318, 143] width 9 height 13
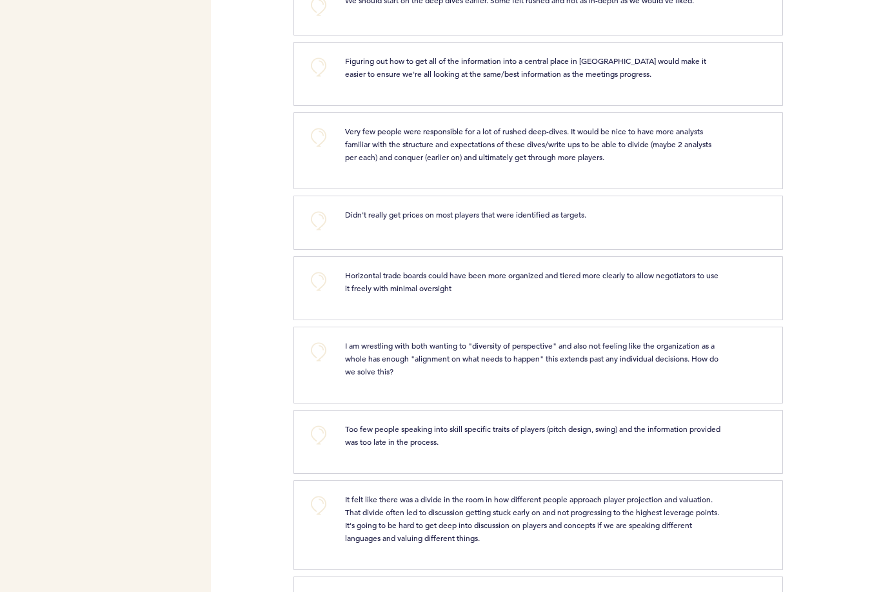
scroll to position [4472, 0]
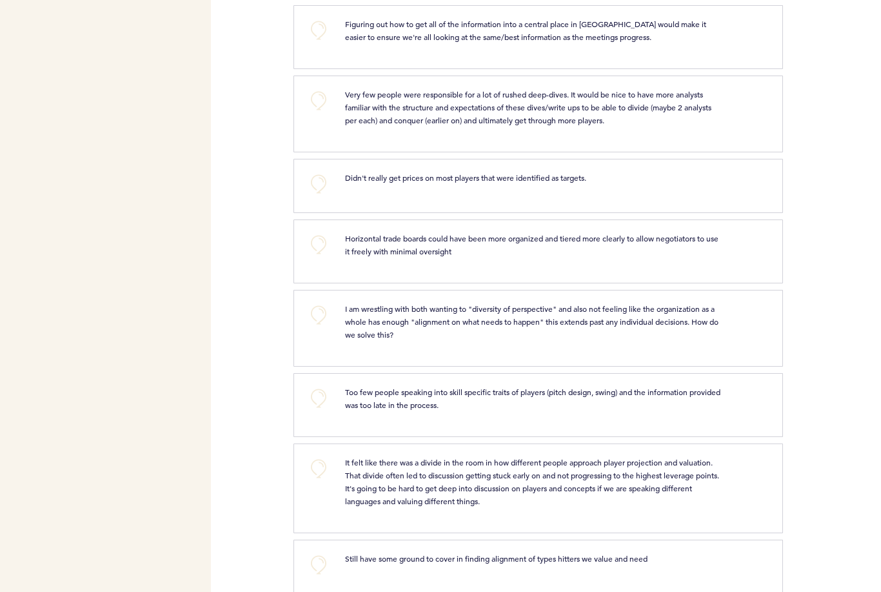
click at [315, 114] on button "+0" at bounding box center [319, 101] width 26 height 26
click at [316, 328] on button "+0" at bounding box center [319, 315] width 26 height 26
click at [316, 320] on span "+1" at bounding box center [318, 313] width 9 height 13
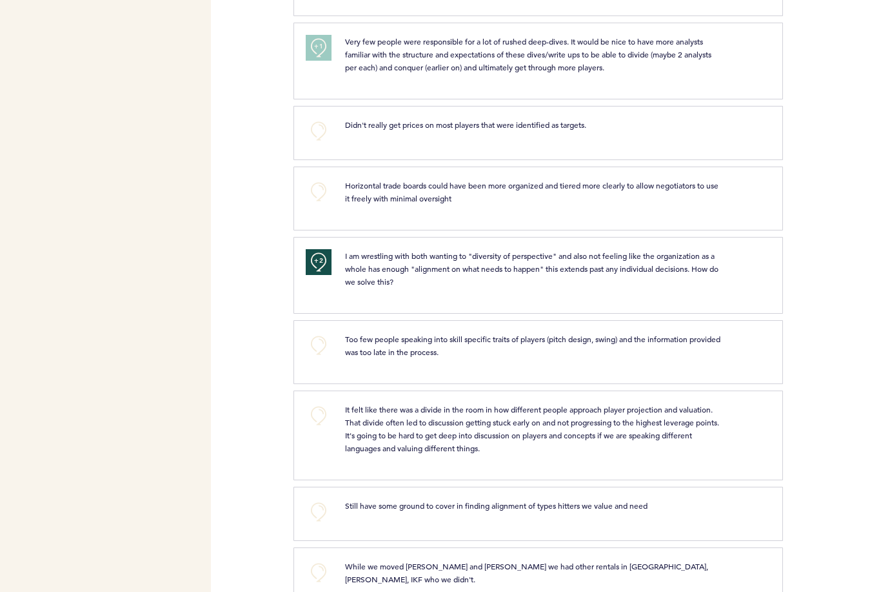
scroll to position [4526, 0]
click at [323, 427] on button "+0" at bounding box center [319, 414] width 26 height 26
click at [323, 419] on span "+1" at bounding box center [318, 412] width 9 height 13
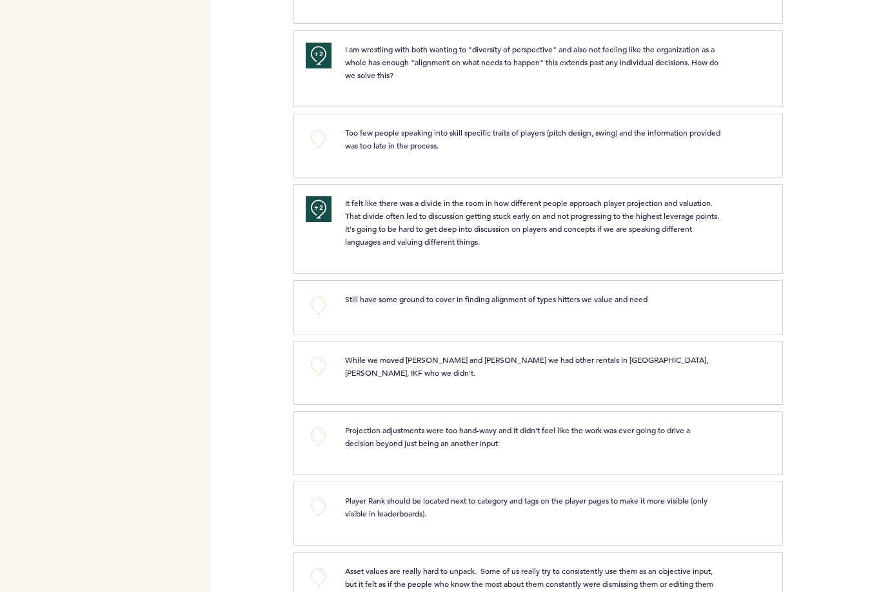
scroll to position [4760, 0]
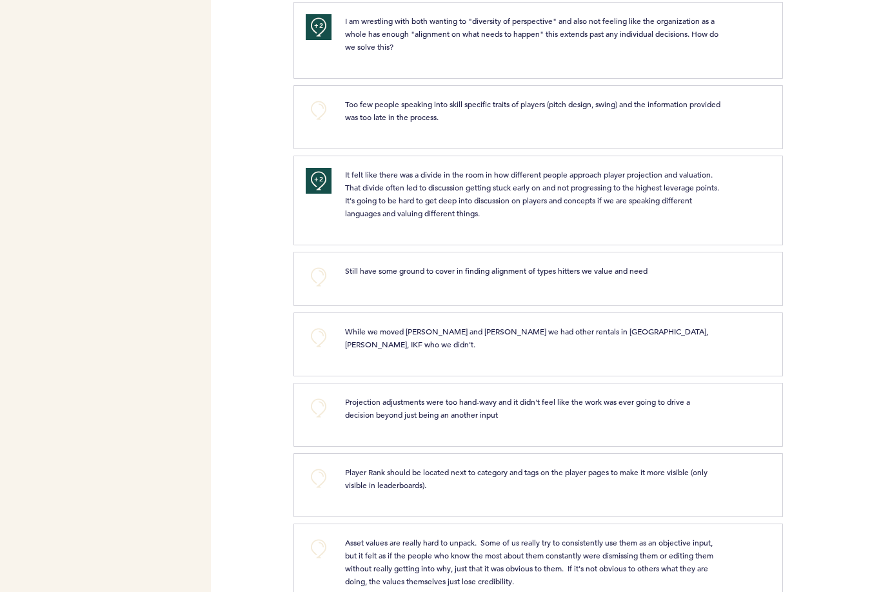
click at [315, 290] on button "+0" at bounding box center [319, 277] width 26 height 26
click at [315, 282] on span "+1" at bounding box center [318, 275] width 9 height 13
click at [321, 282] on span "+1" at bounding box center [318, 275] width 9 height 13
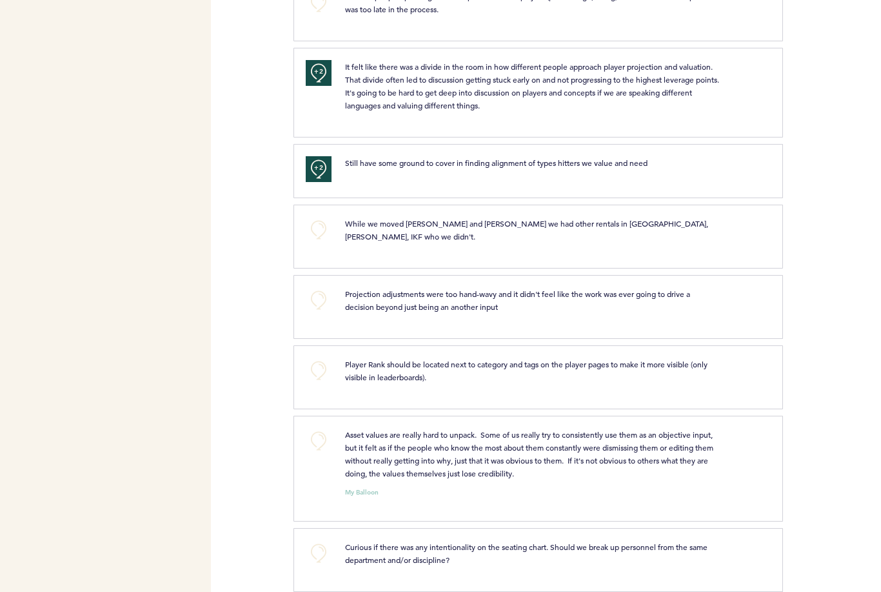
scroll to position [4868, 0]
click at [319, 312] on button "+0" at bounding box center [319, 299] width 26 height 26
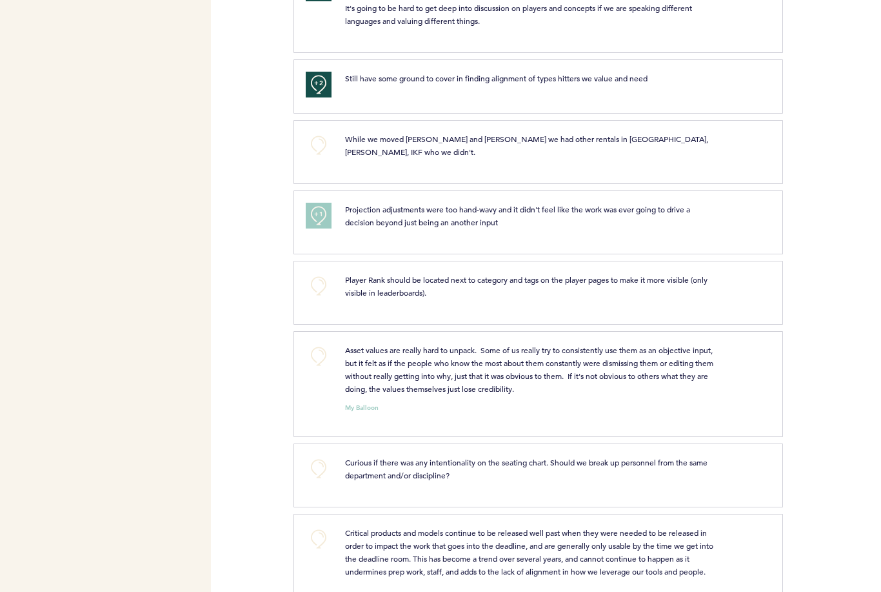
scroll to position [4999, 0]
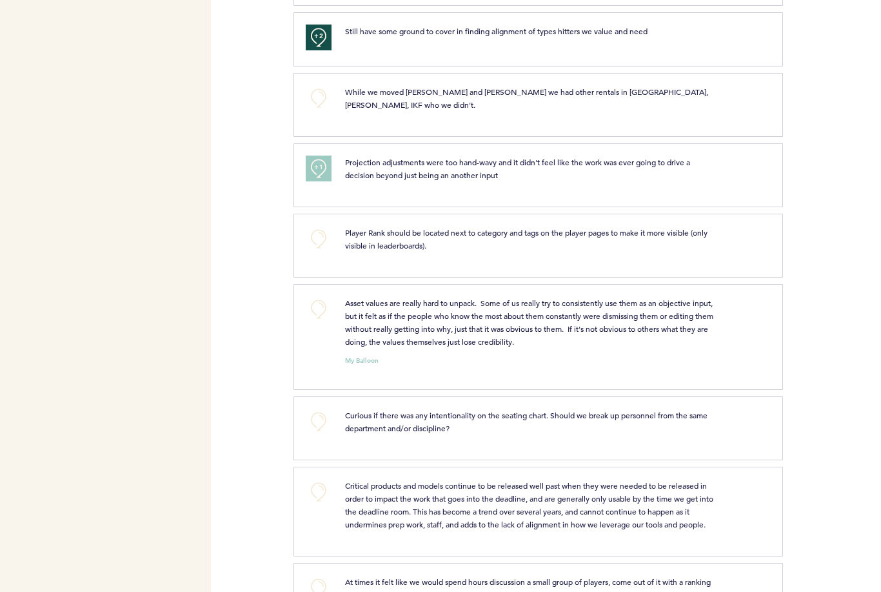
click at [312, 317] on button "+0" at bounding box center [319, 309] width 26 height 26
click at [312, 317] on button "+1" at bounding box center [319, 309] width 26 height 26
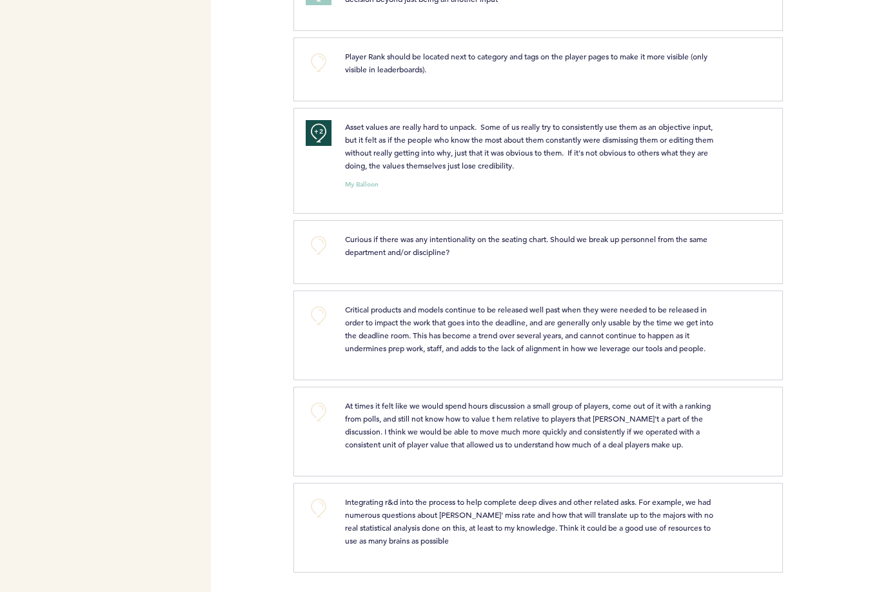
scroll to position [5187, 0]
click at [324, 315] on button "+0" at bounding box center [319, 316] width 26 height 26
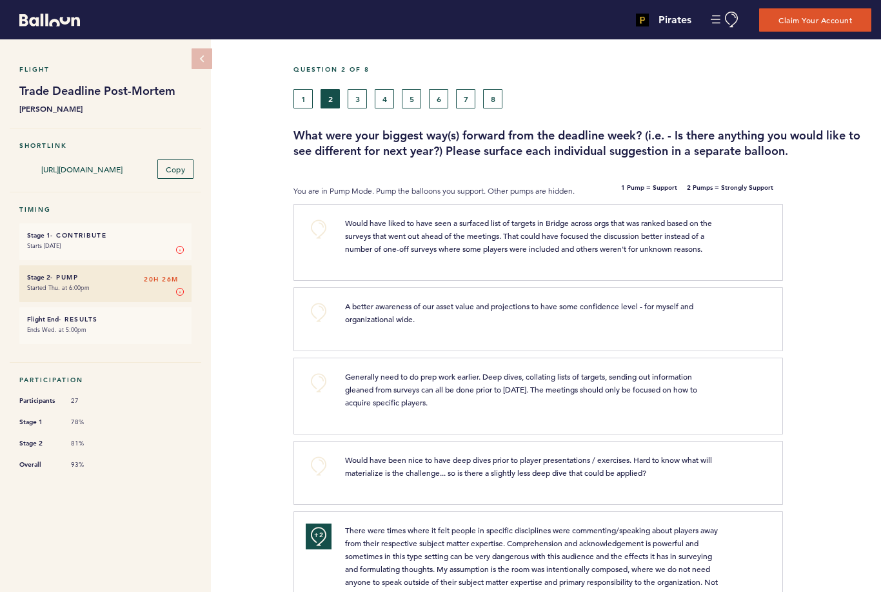
scroll to position [0, 0]
click at [362, 100] on button "3" at bounding box center [357, 98] width 19 height 19
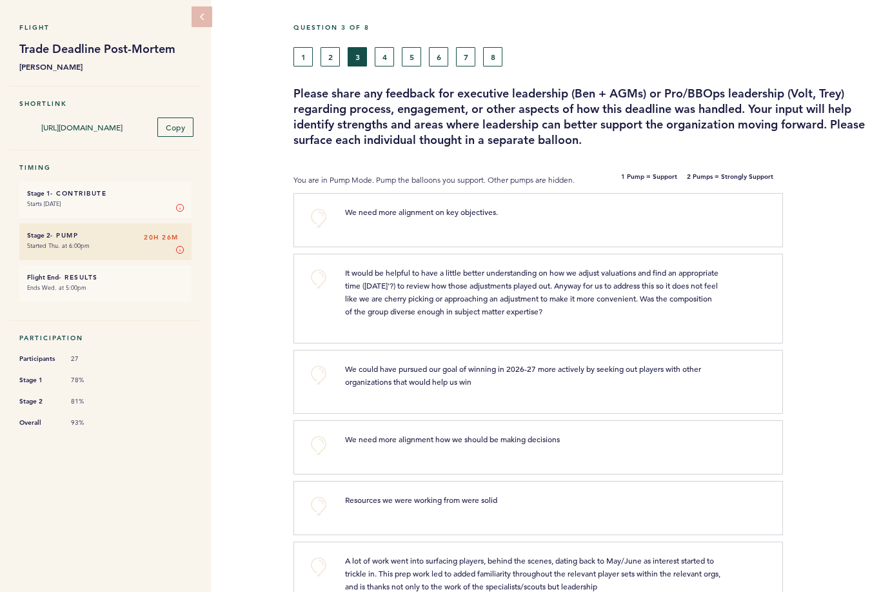
scroll to position [113, 0]
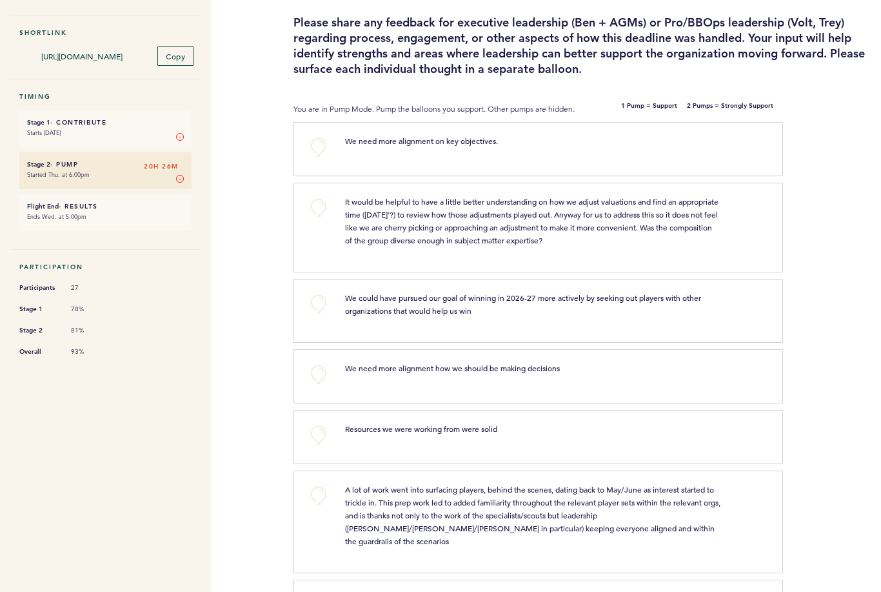
click at [319, 203] on button "+0" at bounding box center [319, 208] width 26 height 26
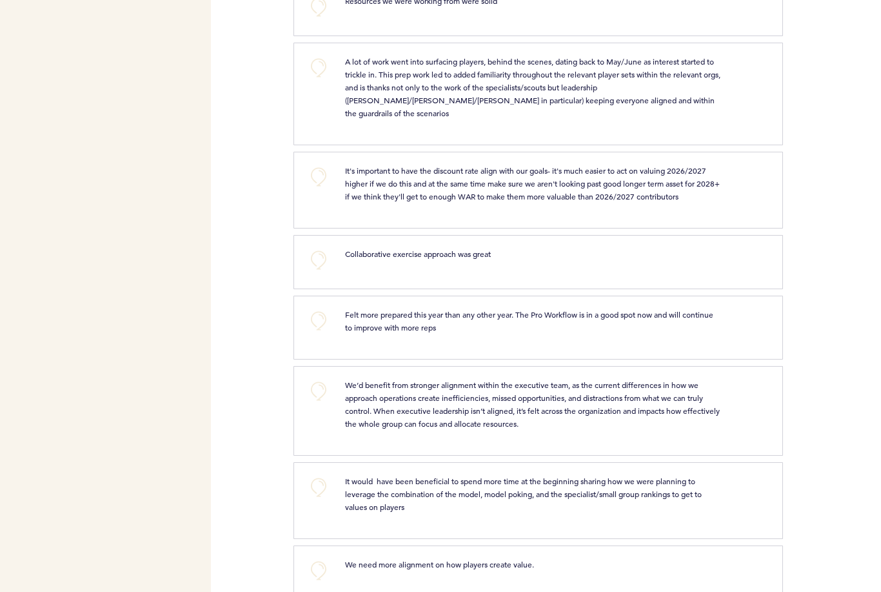
scroll to position [570, 0]
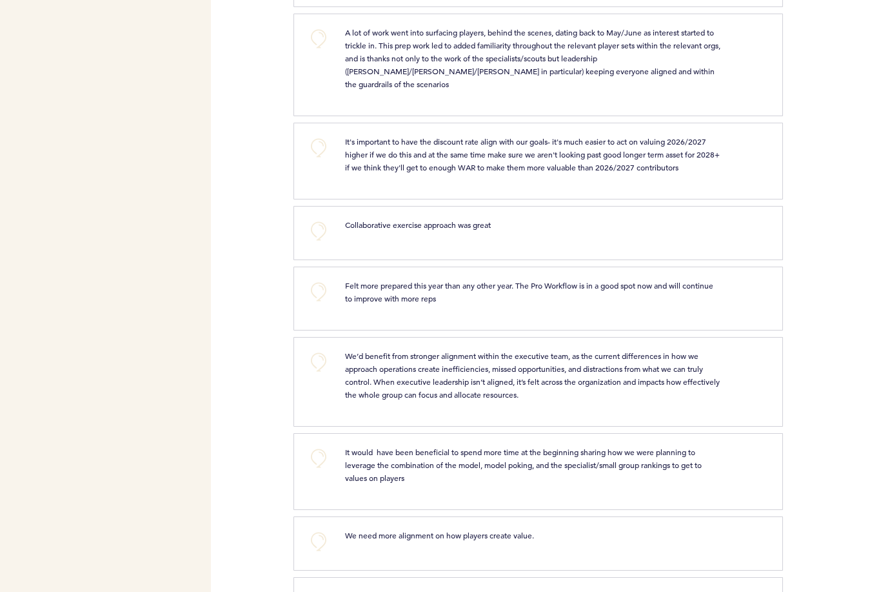
click at [321, 279] on button "+0" at bounding box center [319, 292] width 26 height 26
click at [328, 349] on button "+0" at bounding box center [319, 362] width 26 height 26
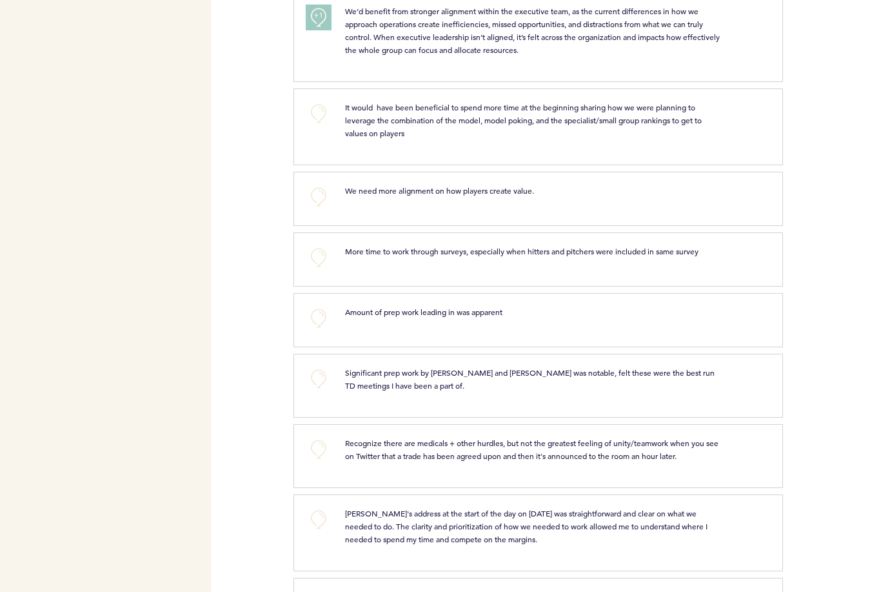
scroll to position [915, 0]
click at [317, 365] on button "+0" at bounding box center [319, 378] width 26 height 26
click at [322, 370] on span "+1" at bounding box center [318, 376] width 9 height 13
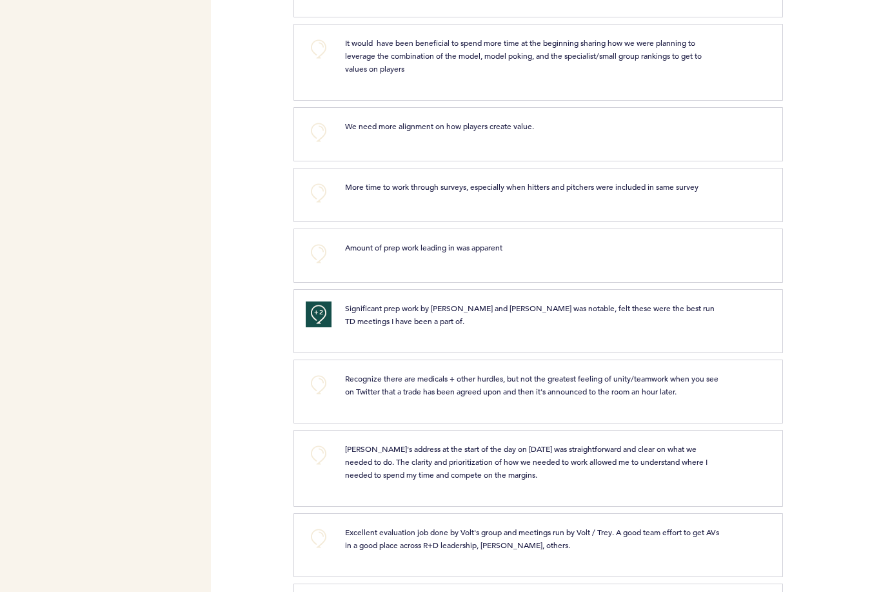
scroll to position [991, 0]
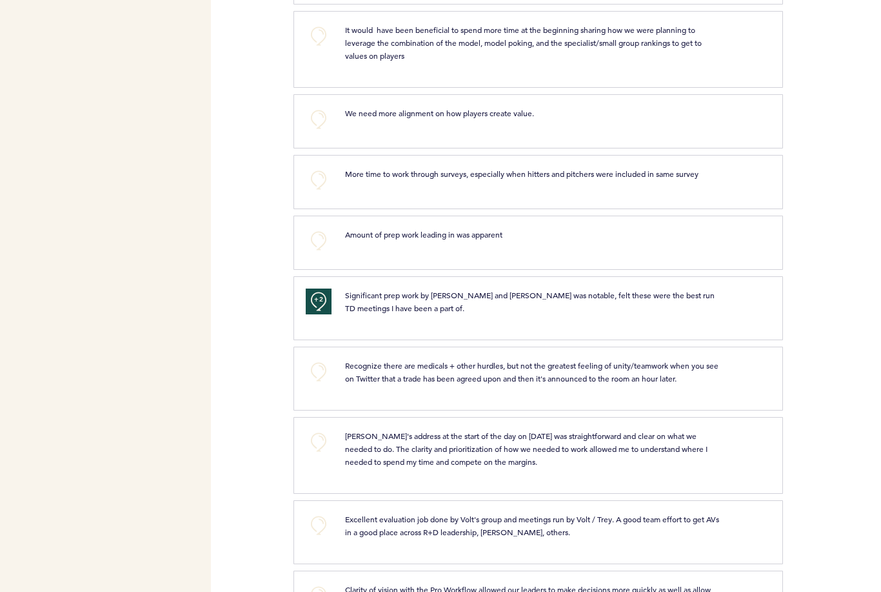
click at [317, 359] on button "+0" at bounding box center [319, 372] width 26 height 26
click at [317, 429] on button "+0" at bounding box center [319, 442] width 26 height 26
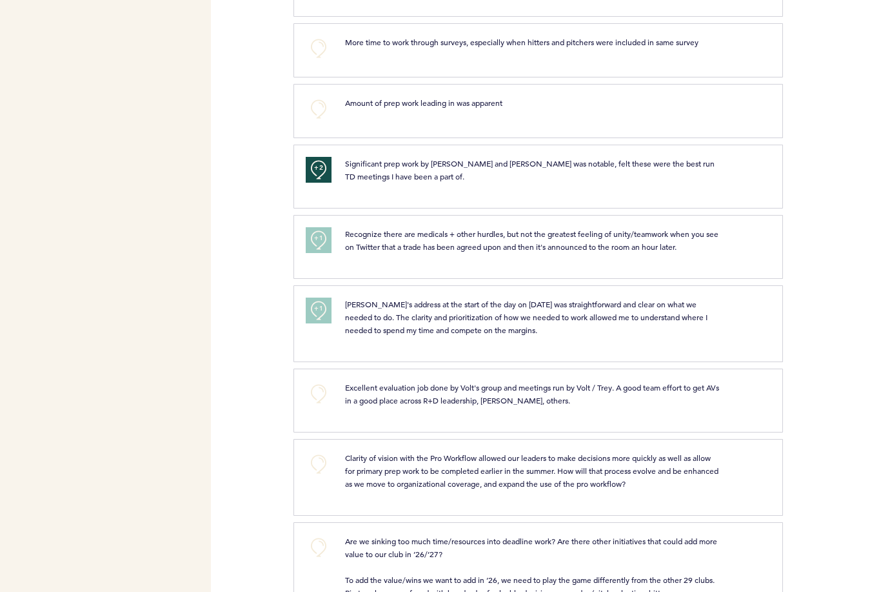
scroll to position [1129, 0]
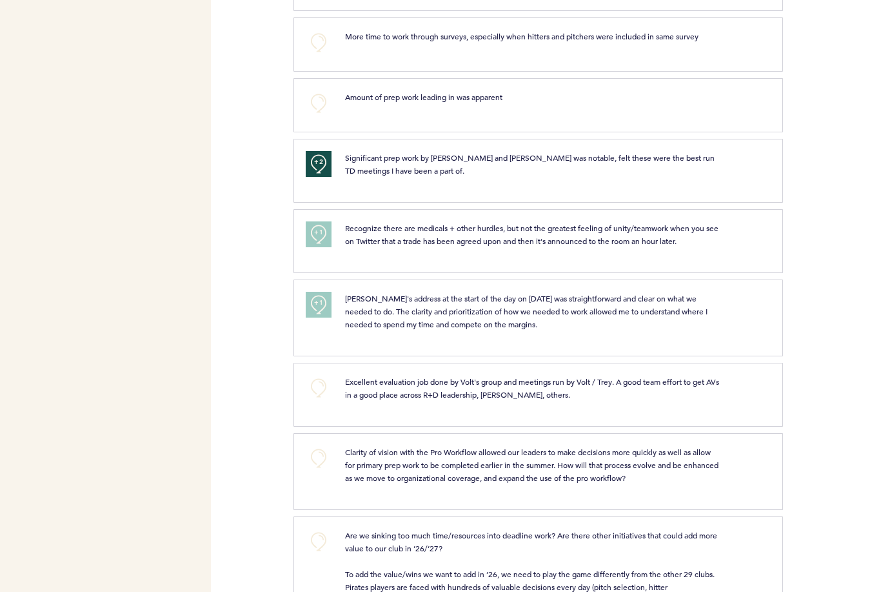
click at [319, 445] on button "+0" at bounding box center [319, 458] width 26 height 26
click at [317, 375] on button "+0" at bounding box center [319, 388] width 26 height 26
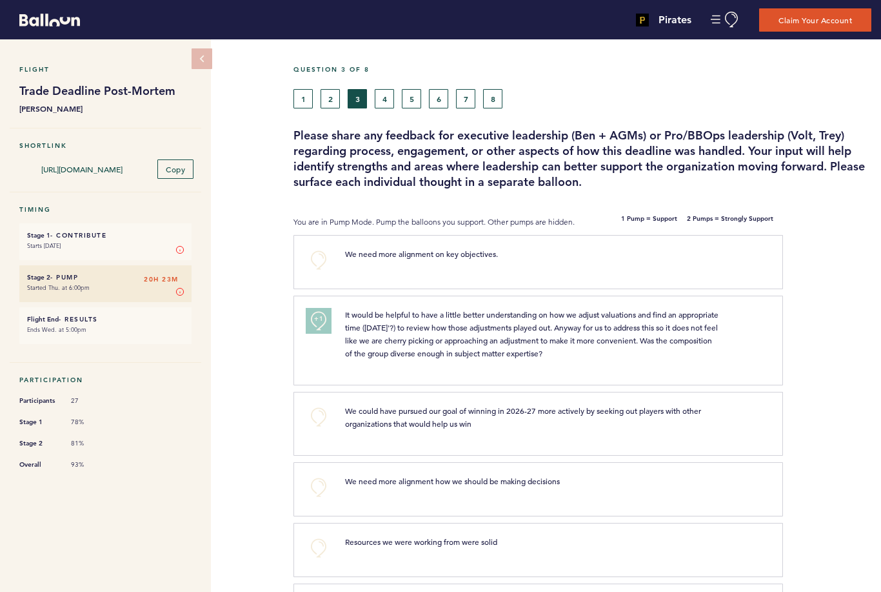
scroll to position [0, 0]
click at [385, 103] on button "4" at bounding box center [384, 98] width 19 height 19
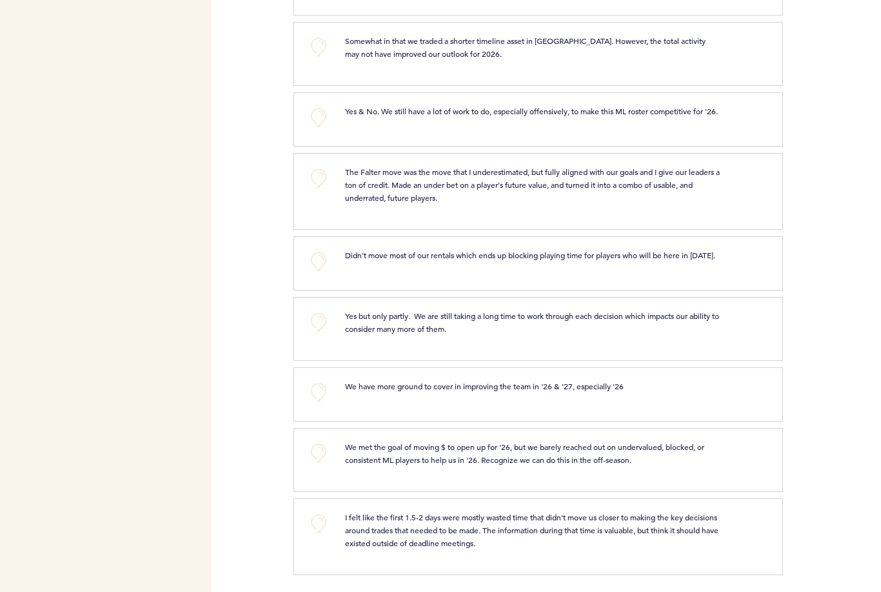
scroll to position [799, 0]
click at [319, 114] on button "+0" at bounding box center [319, 117] width 26 height 26
click at [319, 187] on button "+0" at bounding box center [319, 177] width 26 height 26
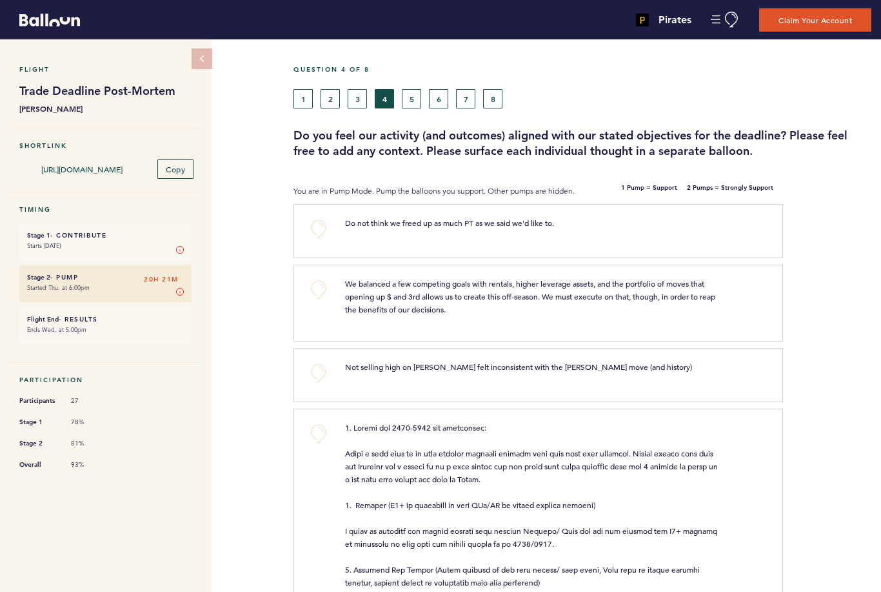
scroll to position [0, 0]
click at [415, 97] on button "5" at bounding box center [411, 98] width 19 height 19
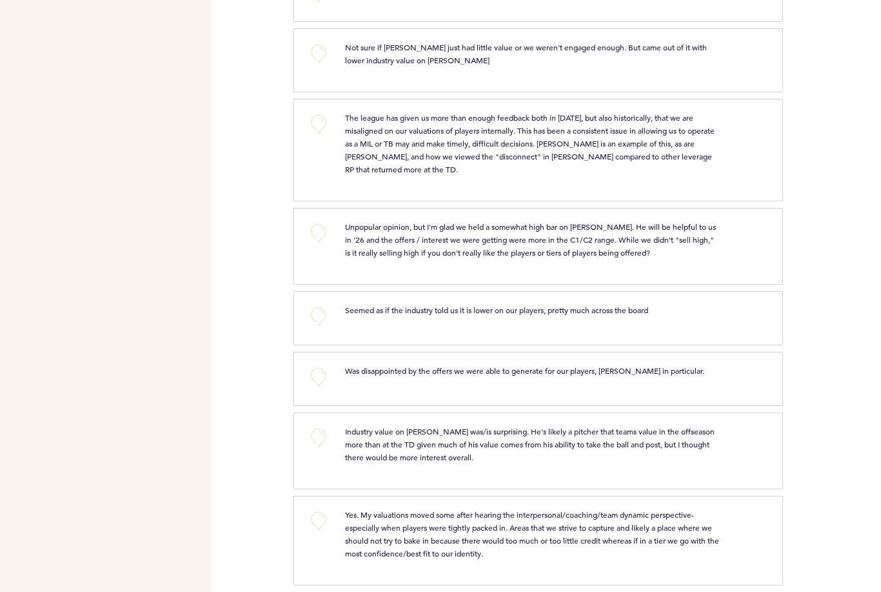
scroll to position [610, 0]
click at [323, 223] on button "+0" at bounding box center [319, 234] width 26 height 26
click at [323, 226] on span "+1" at bounding box center [318, 232] width 9 height 13
click at [320, 425] on button "+0" at bounding box center [319, 438] width 26 height 26
click at [323, 508] on button "+0" at bounding box center [319, 521] width 26 height 26
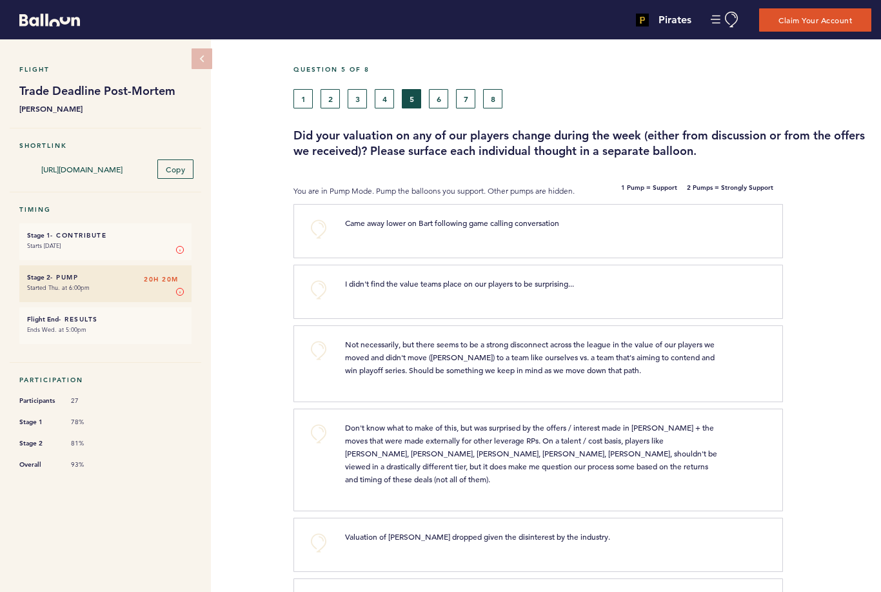
scroll to position [0, 0]
click at [441, 101] on button "6" at bounding box center [438, 98] width 19 height 19
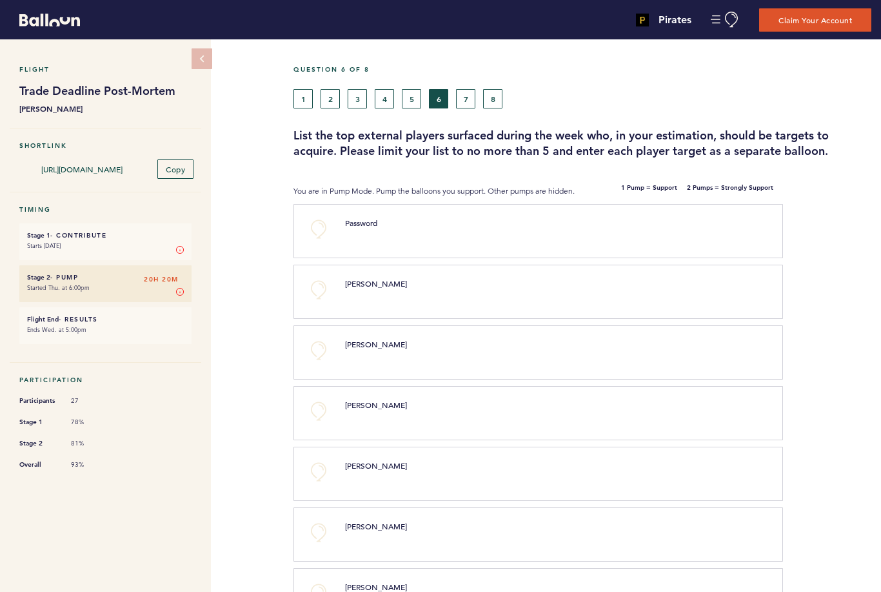
click at [465, 101] on button "7" at bounding box center [465, 98] width 19 height 19
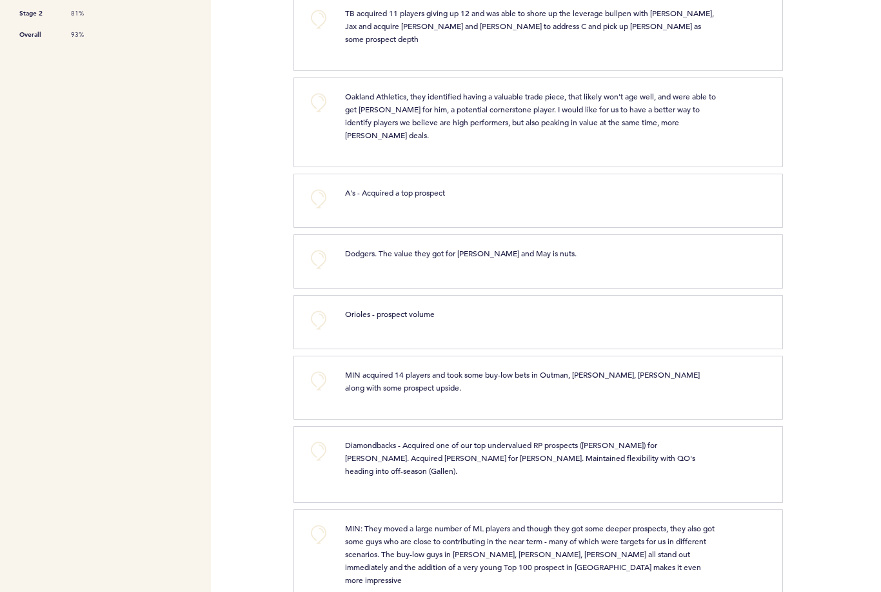
scroll to position [429, 0]
click at [318, 248] on button "+0" at bounding box center [319, 260] width 26 height 26
click at [317, 186] on button "+0" at bounding box center [319, 199] width 26 height 26
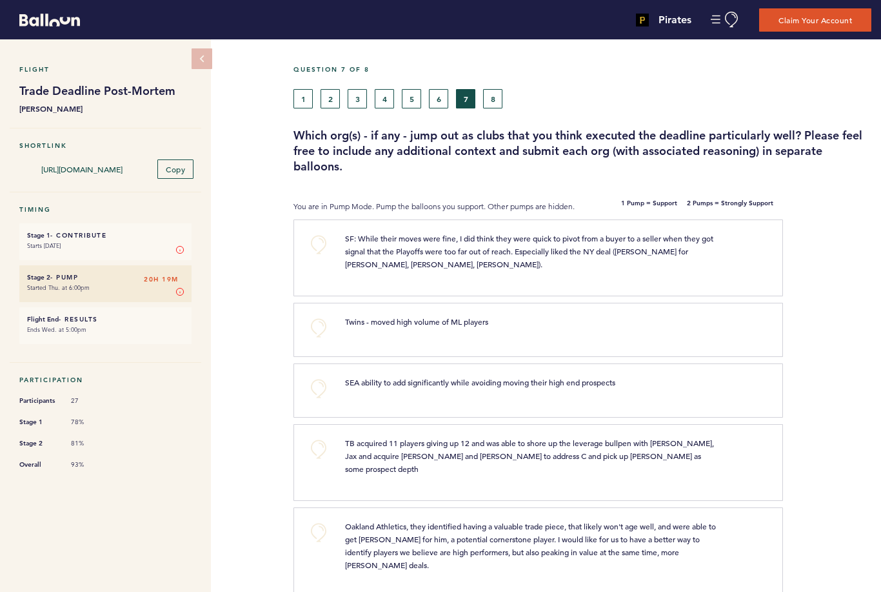
scroll to position [0, 0]
click at [486, 106] on button "8" at bounding box center [492, 98] width 19 height 19
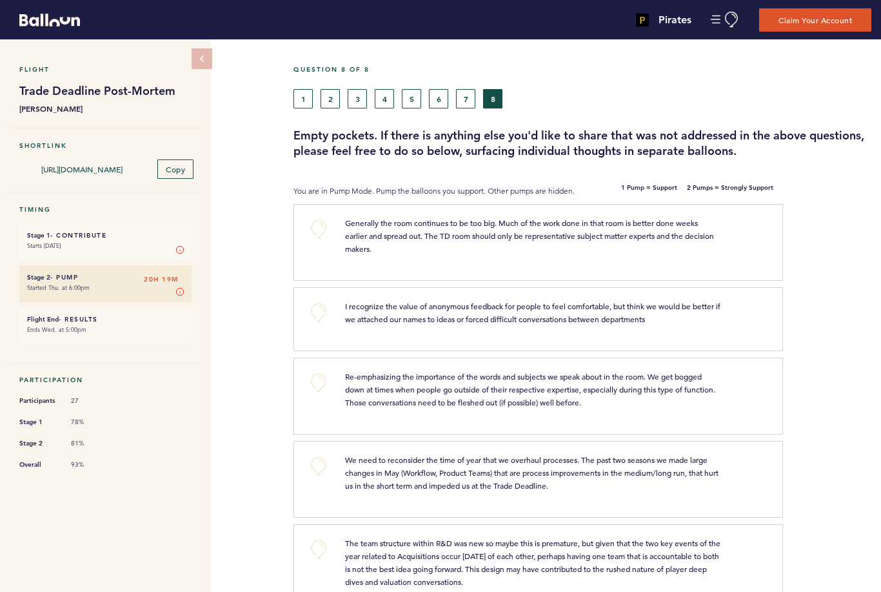
click at [318, 229] on button "+0" at bounding box center [319, 229] width 26 height 26
click at [318, 229] on span "+1" at bounding box center [318, 227] width 9 height 13
click at [314, 310] on button "+0" at bounding box center [319, 312] width 26 height 26
click at [314, 310] on span "+1" at bounding box center [318, 310] width 9 height 13
click at [315, 379] on button "+0" at bounding box center [319, 383] width 26 height 26
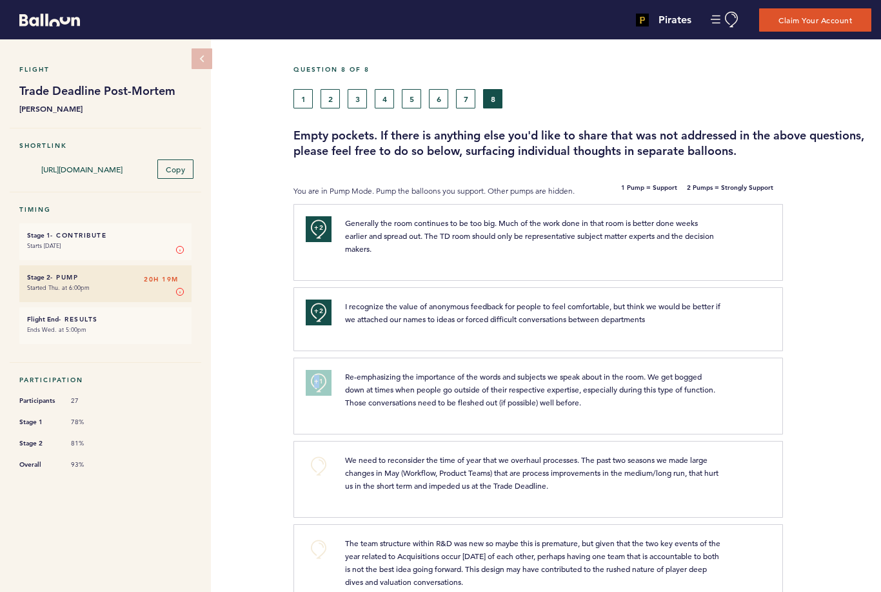
click at [315, 379] on span "+1" at bounding box center [318, 381] width 9 height 13
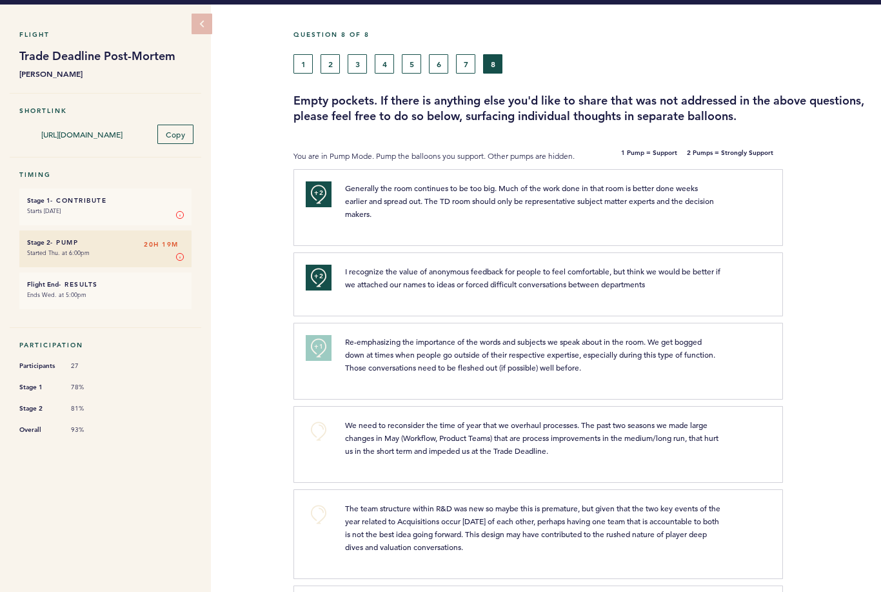
scroll to position [72, 0]
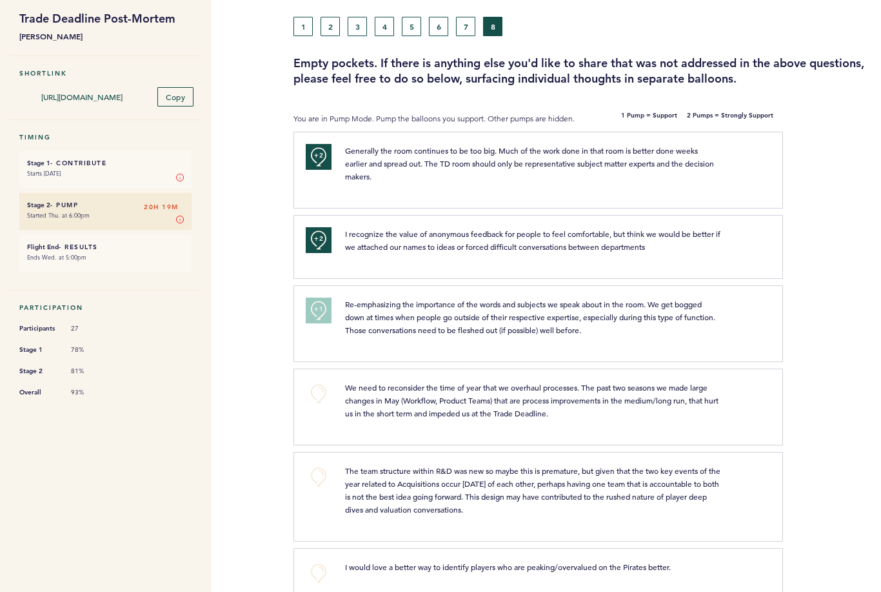
click at [317, 395] on button "+0" at bounding box center [319, 394] width 26 height 26
click at [317, 395] on span "+1" at bounding box center [318, 392] width 9 height 13
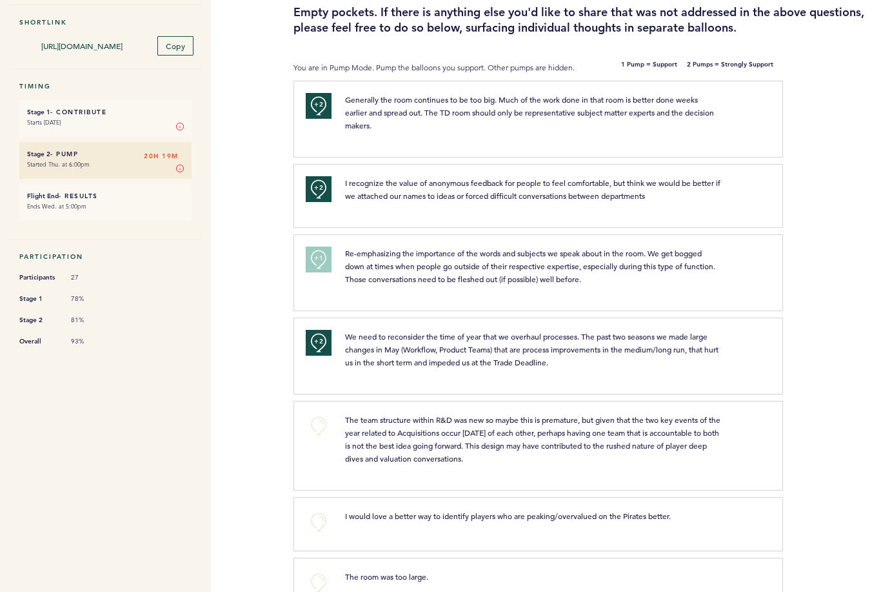
scroll to position [128, 0]
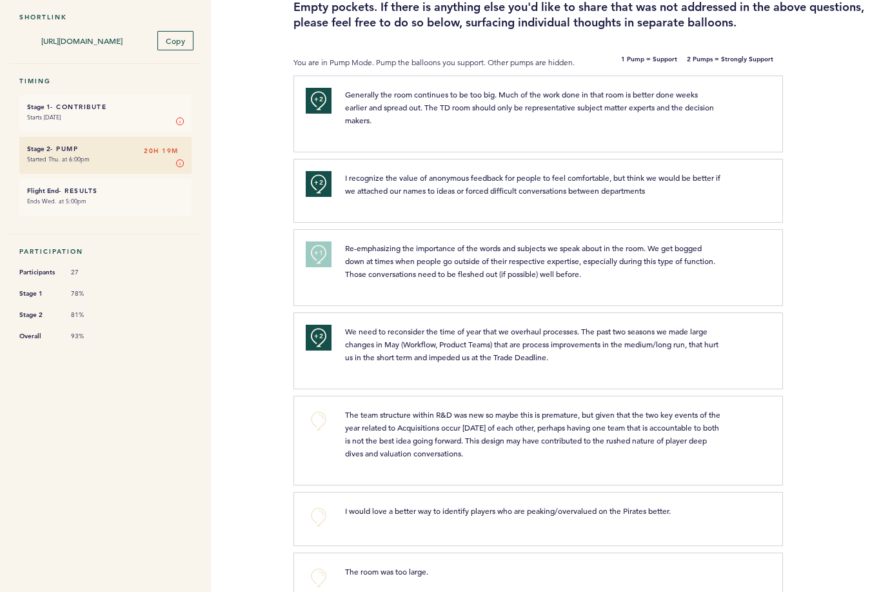
click at [321, 418] on button "+0" at bounding box center [319, 421] width 26 height 26
click at [0, 0] on span "+0" at bounding box center [0, 0] width 0 height 0
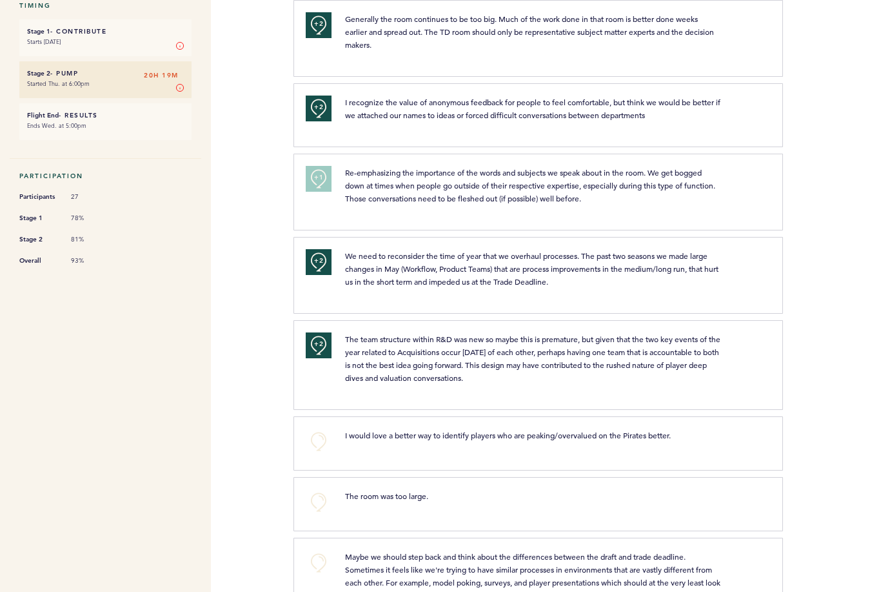
scroll to position [237, 0]
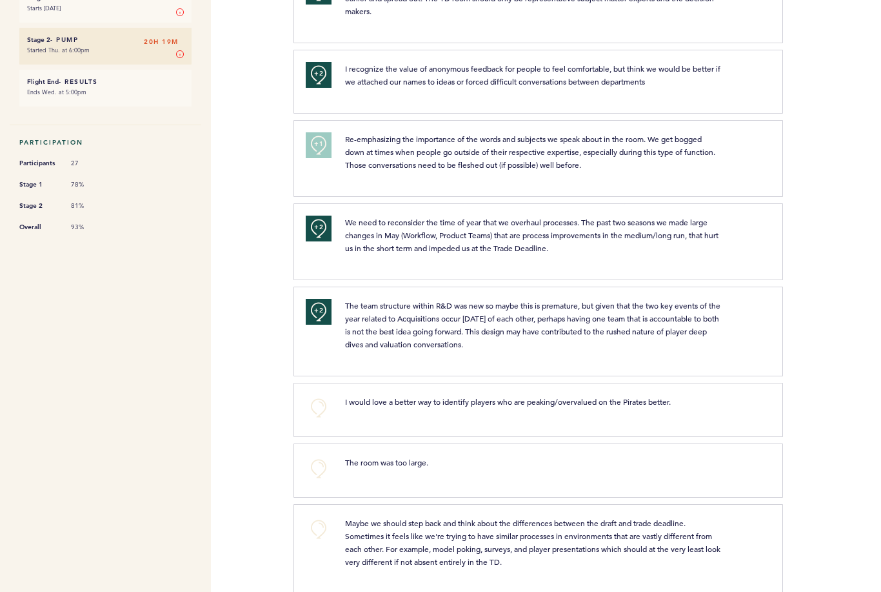
click at [317, 471] on button "+0" at bounding box center [319, 468] width 26 height 26
click at [317, 471] on span "+1" at bounding box center [318, 467] width 9 height 13
click at [317, 143] on span "+1" at bounding box center [318, 143] width 9 height 13
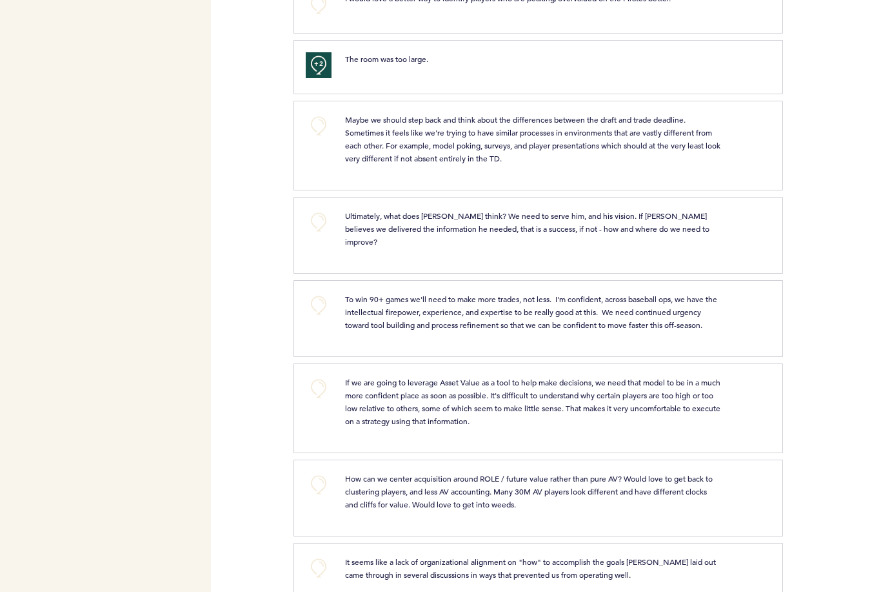
scroll to position [641, 0]
click at [318, 123] on button "+0" at bounding box center [319, 125] width 26 height 26
click at [318, 123] on span "+1" at bounding box center [318, 123] width 9 height 13
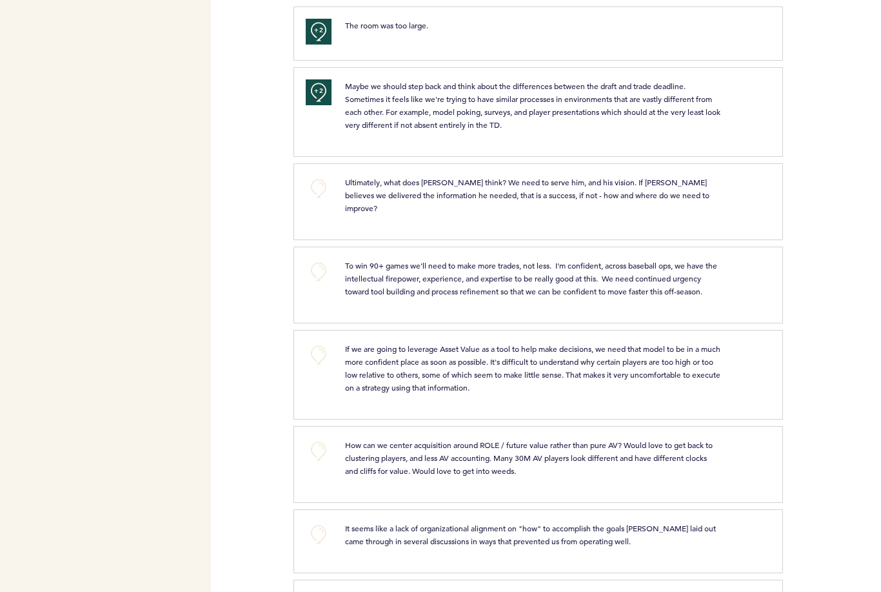
scroll to position [717, 0]
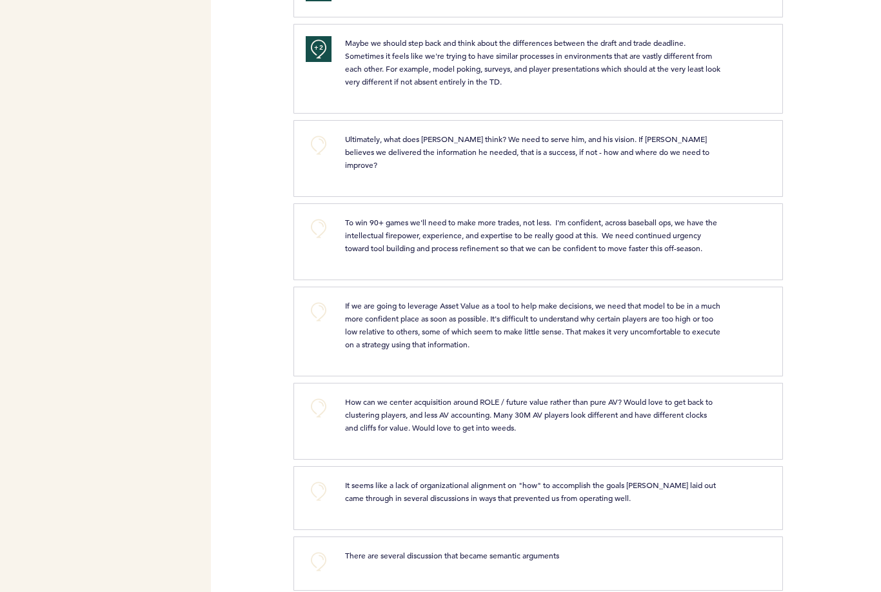
click at [316, 145] on button "+0" at bounding box center [319, 145] width 26 height 26
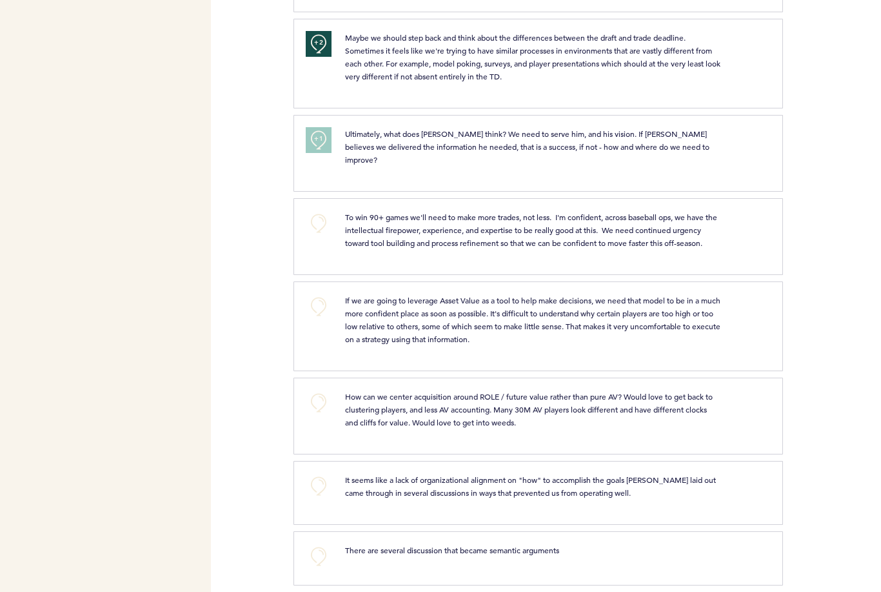
scroll to position [722, 0]
click at [319, 212] on button "+0" at bounding box center [319, 224] width 26 height 26
click at [319, 294] on button "+0" at bounding box center [319, 307] width 26 height 26
click at [319, 299] on span "+1" at bounding box center [318, 305] width 9 height 13
click at [320, 544] on button "+0" at bounding box center [319, 557] width 26 height 26
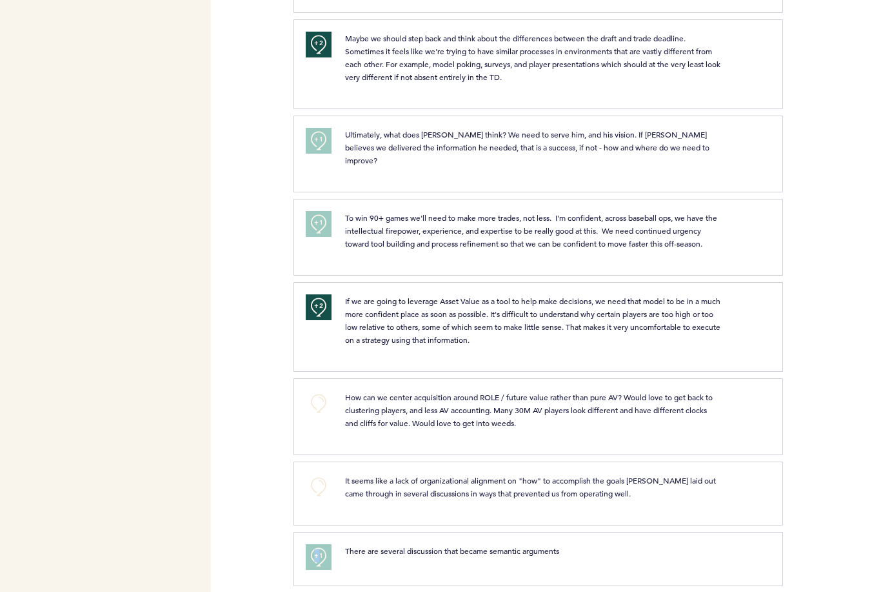
click at [320, 549] on span "+1" at bounding box center [318, 555] width 9 height 13
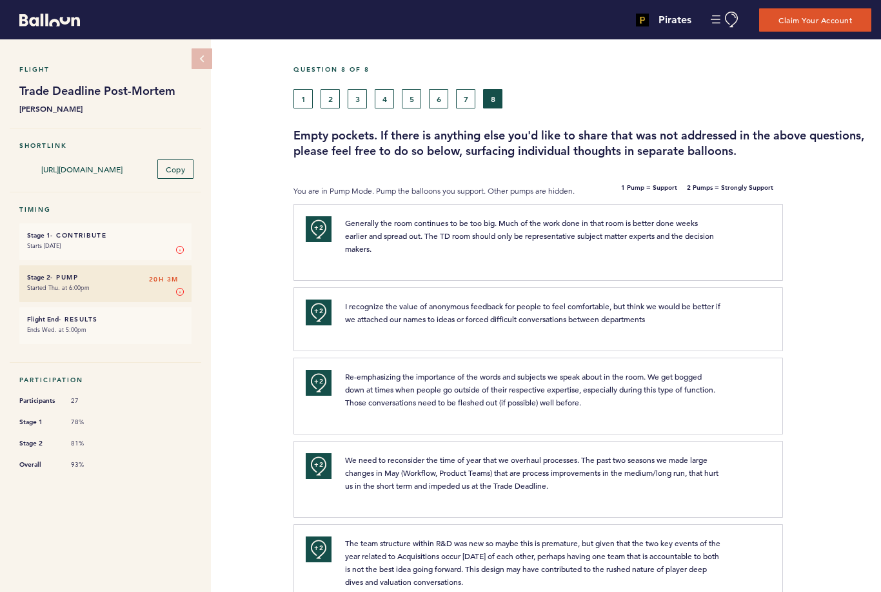
scroll to position [0, 0]
click at [732, 23] on button "Manage Account" at bounding box center [725, 20] width 29 height 16
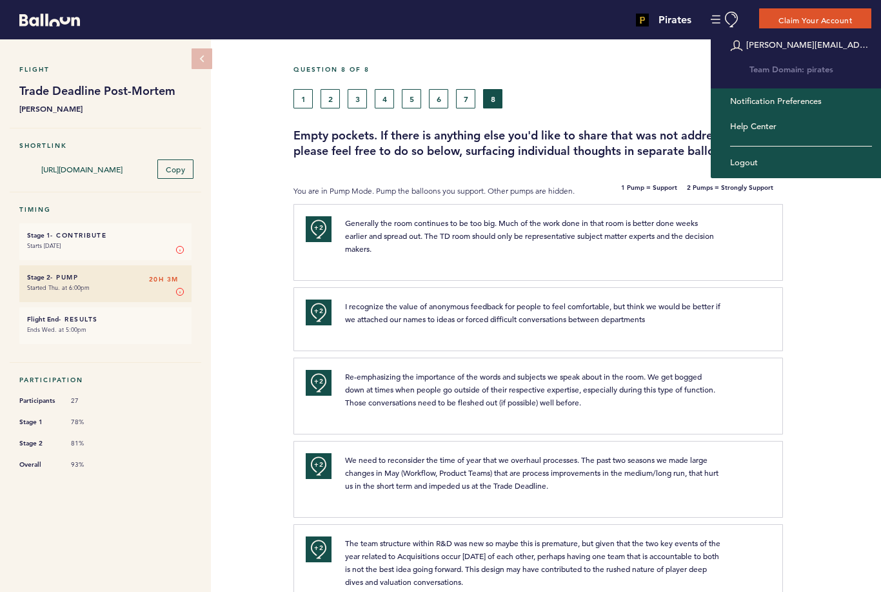
click at [690, 66] on h5 "Question 8 of 8" at bounding box center [582, 69] width 578 height 8
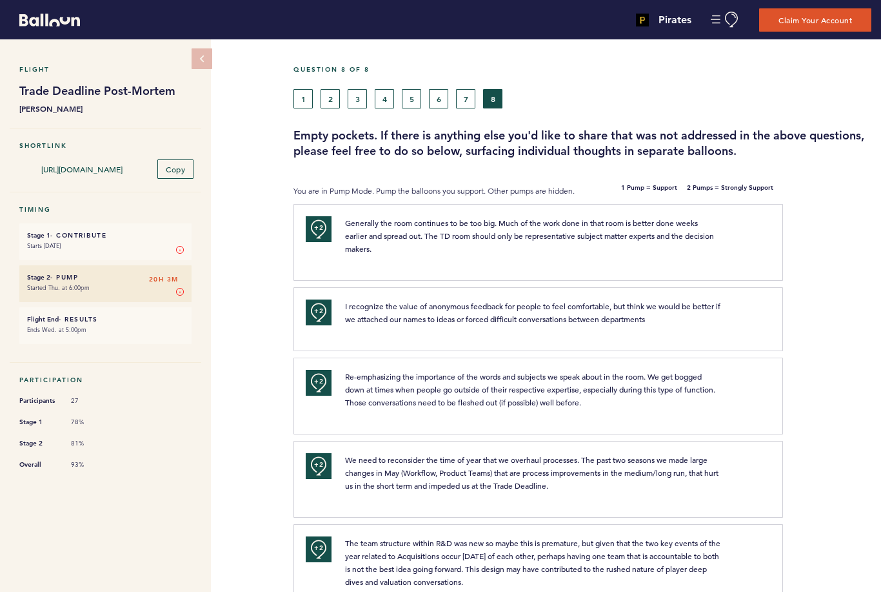
click at [328, 102] on button "2" at bounding box center [330, 98] width 19 height 19
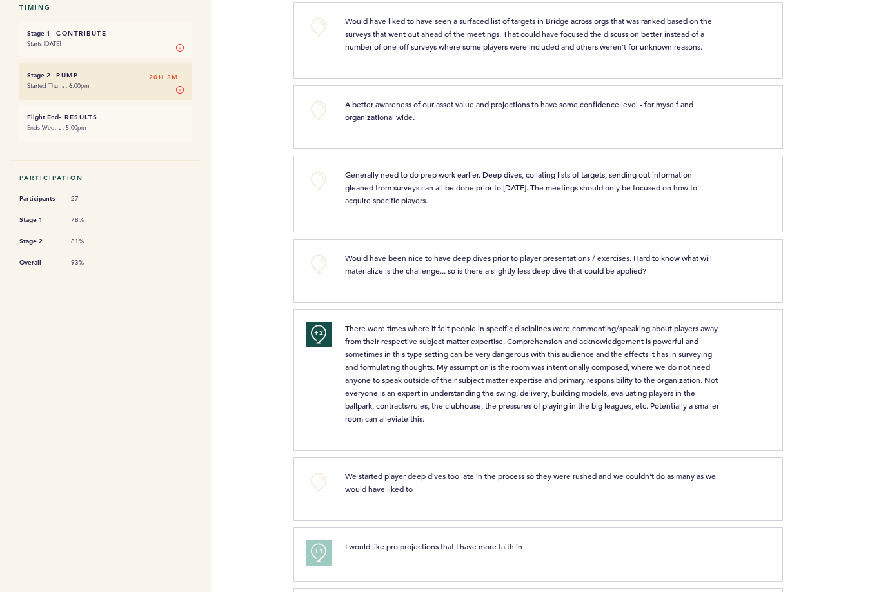
scroll to position [227, 0]
